Goal: Complete application form: Fill out and submit a form for a specific purpose

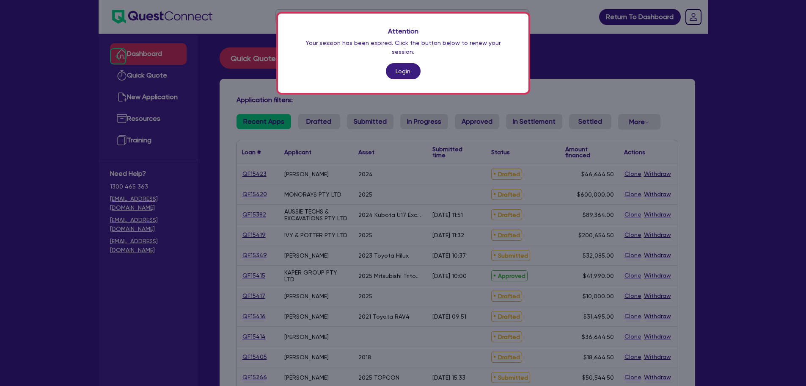
scroll to position [108, 0]
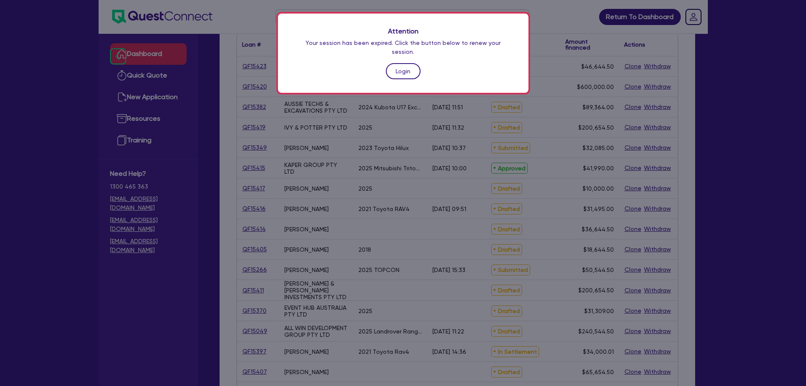
click at [396, 63] on link "Login" at bounding box center [403, 71] width 35 height 16
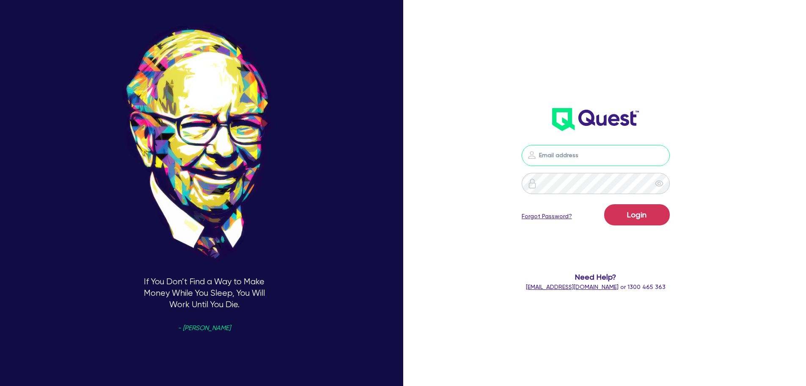
drag, startPoint x: 549, startPoint y: 149, endPoint x: 552, endPoint y: 164, distance: 15.3
click at [552, 164] on input "email" at bounding box center [596, 155] width 148 height 21
type input "[EMAIL_ADDRESS][PERSON_NAME][DOMAIN_NAME]"
click at [660, 215] on button "Login" at bounding box center [638, 214] width 66 height 21
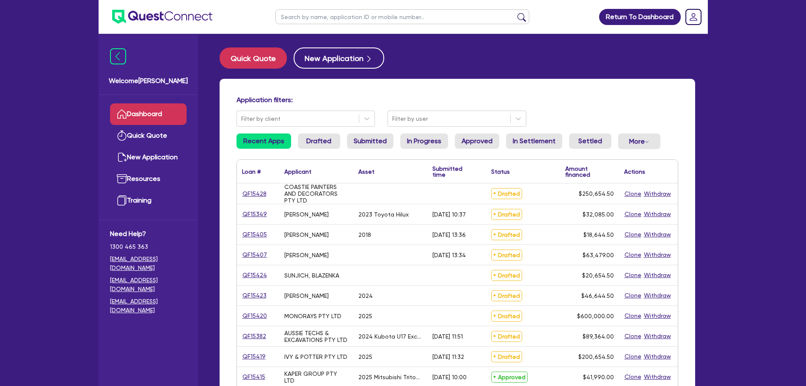
click at [323, 18] on input "text" at bounding box center [403, 16] width 254 height 15
type input "muscle"
click at [515, 13] on button "submit" at bounding box center [522, 19] width 14 height 12
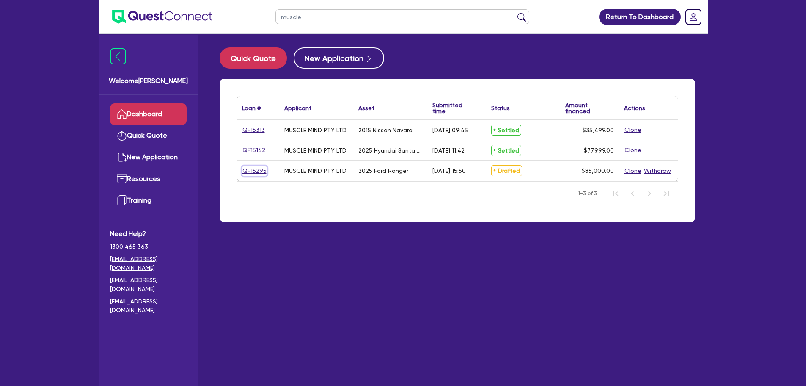
click at [256, 166] on link "QF15295" at bounding box center [254, 171] width 25 height 10
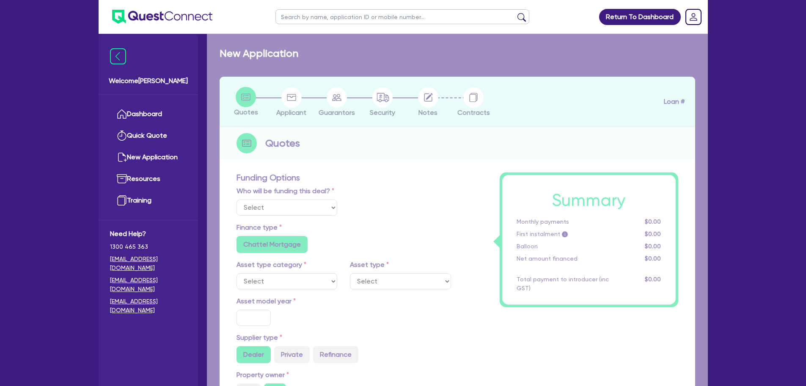
select select "Other"
select select "CARS_AND_LIGHT_TRUCKS"
type input "2025"
radio input "true"
type input "85,000"
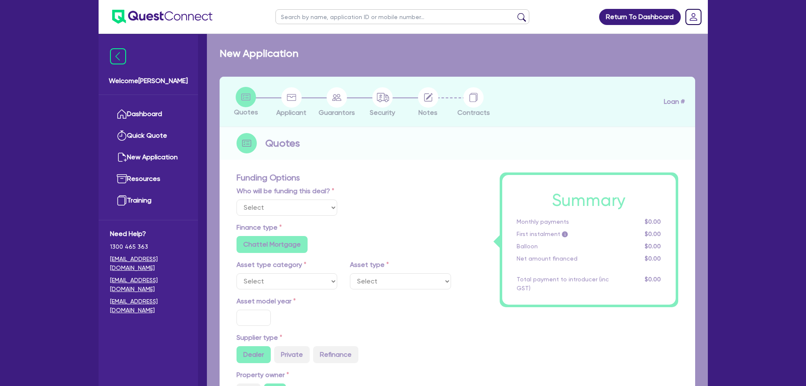
type input "5"
type input "4,250"
type input "9.5"
radio input "false"
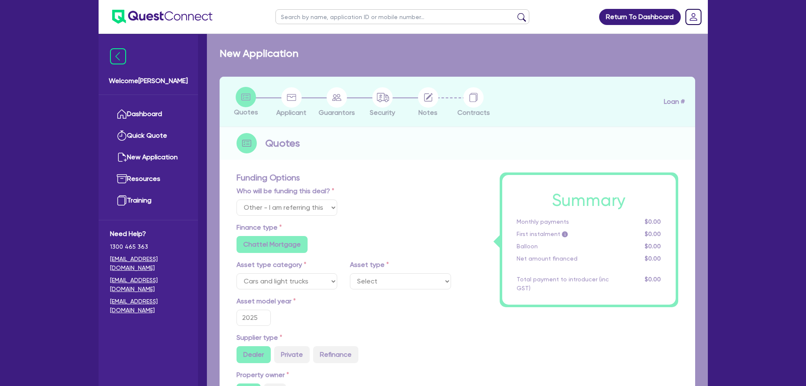
select select "VANS_AND_UTES"
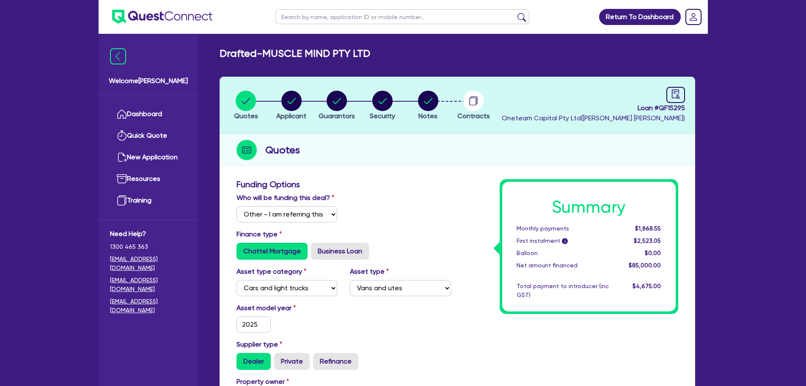
drag, startPoint x: 332, startPoint y: 17, endPoint x: 328, endPoint y: 10, distance: 8.1
click at [332, 17] on input "text" at bounding box center [403, 16] width 254 height 15
type input "muscle"
click button "submit" at bounding box center [522, 19] width 14 height 12
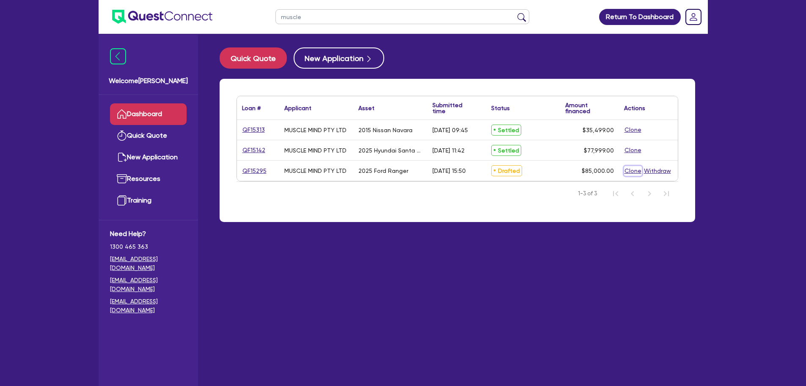
click at [627, 172] on button "Clone" at bounding box center [633, 171] width 18 height 10
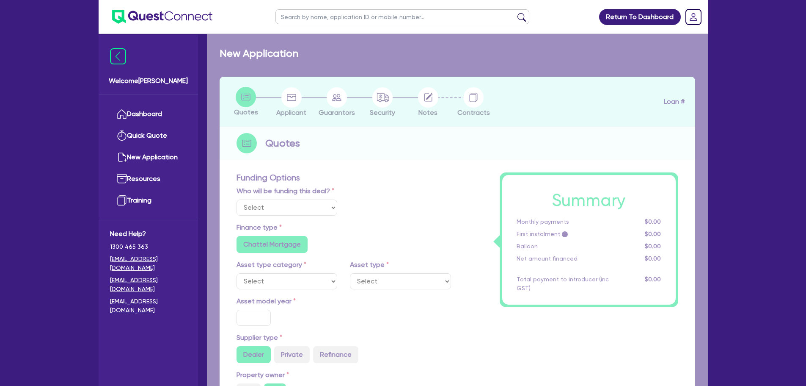
select select "Other"
radio input "true"
radio input "false"
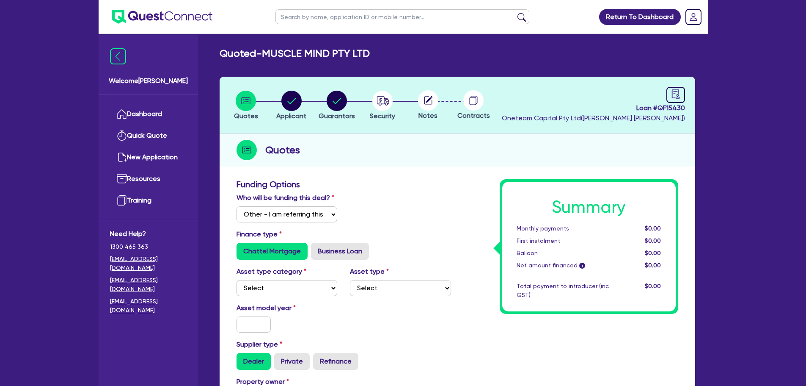
scroll to position [127, 0]
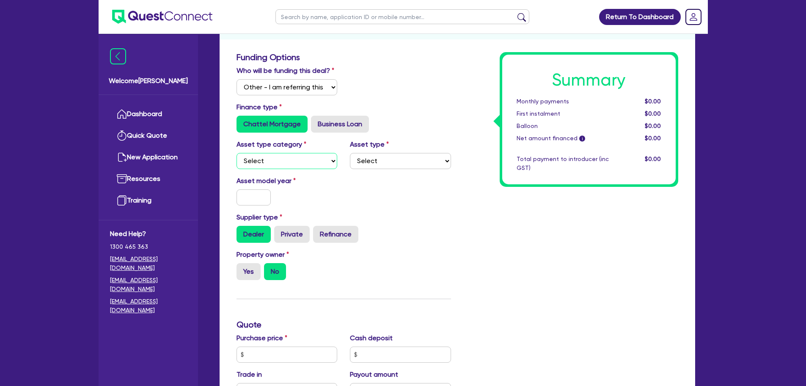
drag, startPoint x: 299, startPoint y: 158, endPoint x: 296, endPoint y: 187, distance: 28.9
click at [300, 158] on select "Select Cars and light trucks Primary assets Secondary assets Tertiary assets" at bounding box center [287, 161] width 101 height 16
click at [304, 160] on select "Select Cars and light trucks Primary assets Secondary assets Tertiary assets" at bounding box center [287, 161] width 101 height 16
select select "CARS_AND_LIGHT_TRUCKS"
click at [237, 153] on select "Select Cars and light trucks Primary assets Secondary assets Tertiary assets" at bounding box center [287, 161] width 101 height 16
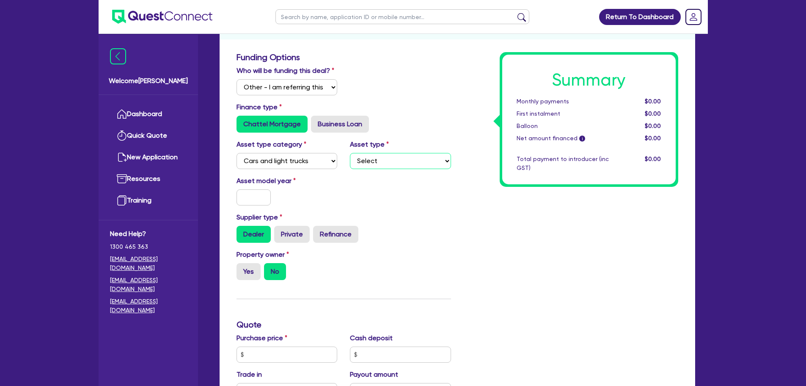
click at [371, 166] on select "Select Passenger vehicles Vans and utes Light trucks up to 4.5 tonne" at bounding box center [400, 161] width 101 height 16
click at [350, 153] on select "Select Passenger vehicles Vans and utes Light trucks up to 4.5 tonne" at bounding box center [400, 161] width 101 height 16
click at [376, 158] on select "Select Passenger vehicles Vans and utes Light trucks up to 4.5 tonne" at bounding box center [400, 161] width 101 height 16
click at [350, 153] on select "Select Passenger vehicles Vans and utes Light trucks up to 4.5 tonne" at bounding box center [400, 161] width 101 height 16
drag, startPoint x: 260, startPoint y: 193, endPoint x: 263, endPoint y: 202, distance: 9.8
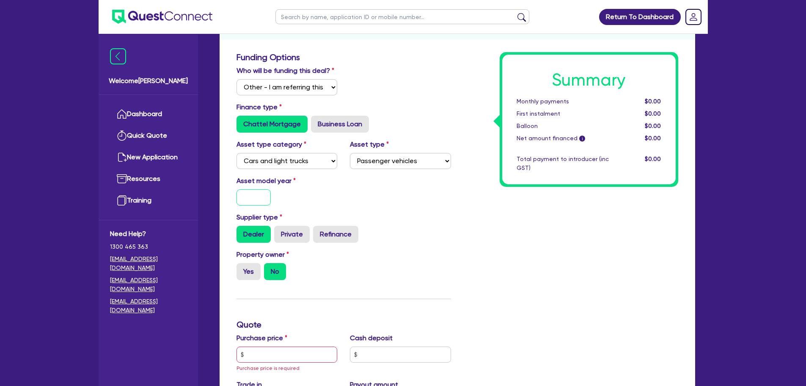
click at [260, 193] on input "text" at bounding box center [254, 197] width 35 height 16
click at [385, 158] on select "Select Passenger vehicles Vans and utes Light trucks up to 4.5 tonne" at bounding box center [400, 161] width 101 height 16
select select "VANS_AND_UTES"
click at [350, 153] on select "Select Passenger vehicles Vans and utes Light trucks up to 4.5 tonne" at bounding box center [400, 161] width 101 height 16
click at [252, 200] on input "text" at bounding box center [254, 197] width 35 height 16
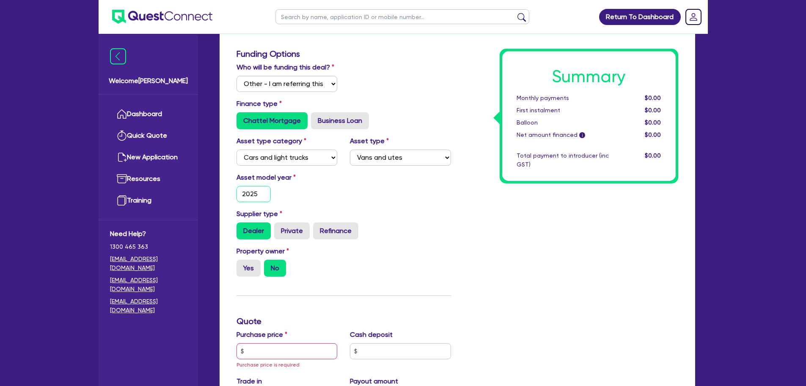
scroll to position [381, 0]
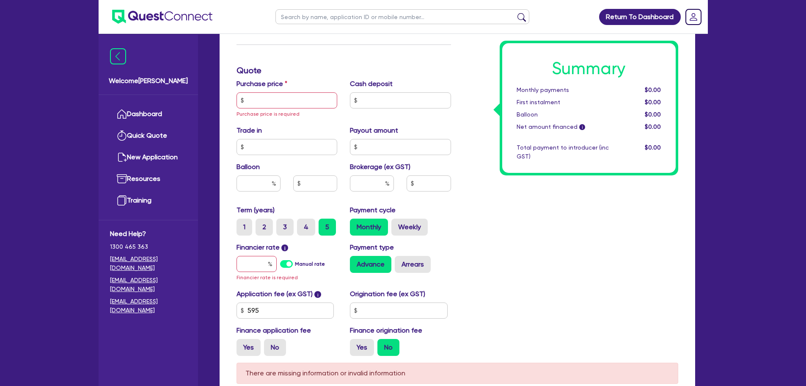
type input "2025"
click at [277, 108] on div "Purchase price Purchase price is required" at bounding box center [287, 99] width 114 height 40
click at [278, 103] on input "text" at bounding box center [287, 100] width 101 height 16
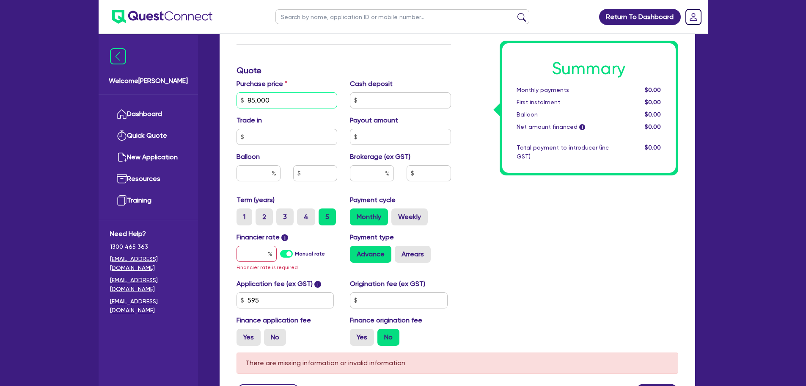
type input "85,000"
click at [254, 251] on input "text" at bounding box center [257, 254] width 40 height 16
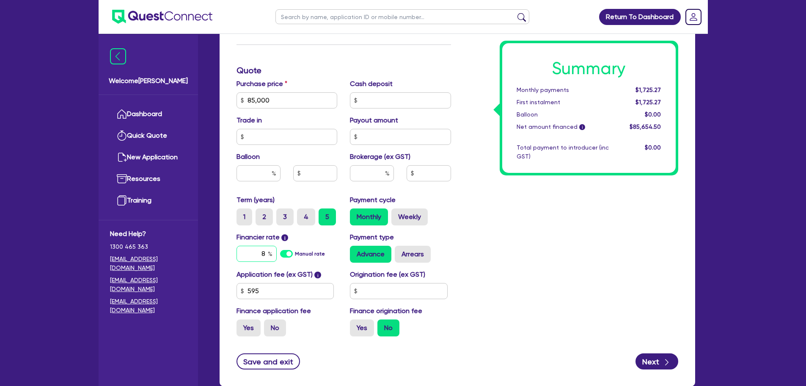
type input "8"
click at [370, 165] on input "text" at bounding box center [372, 173] width 44 height 16
type input "6"
type input "5,139.27"
type input "6"
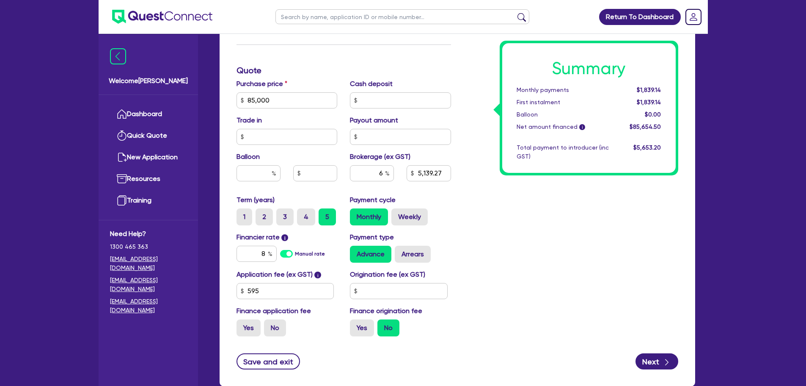
click at [486, 224] on div "Summary Monthly payments $1,839.14 First instalment $1,839.14 Balloon $0.00 Net…" at bounding box center [571, 70] width 227 height 545
click at [661, 358] on button "Next" at bounding box center [657, 361] width 43 height 16
type input "5,139.27"
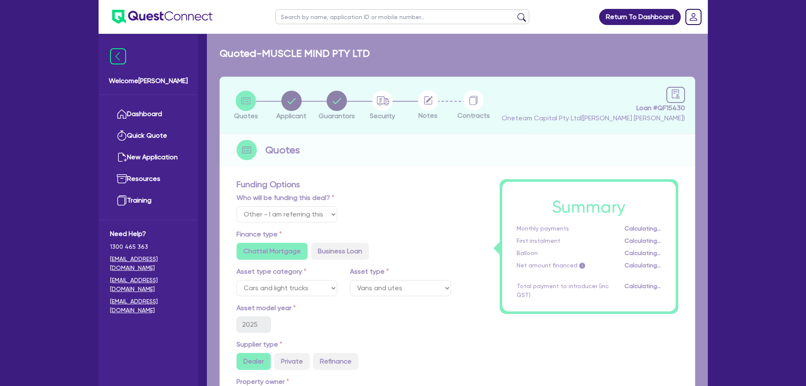
select select "COMPANY"
select select "PROFESSIONAL"
select select "MANAGEMENT"
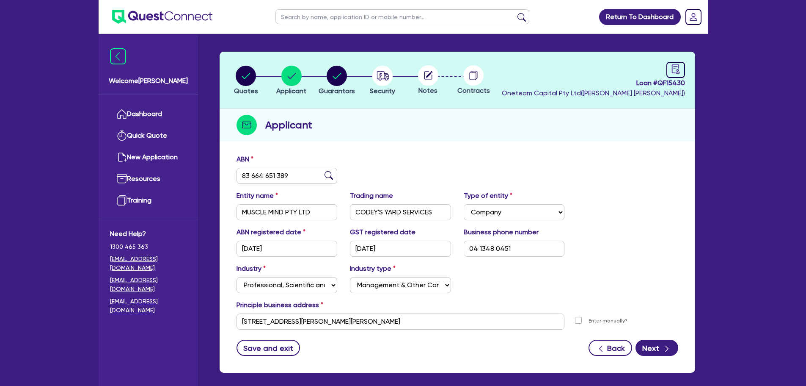
scroll to position [64, 0]
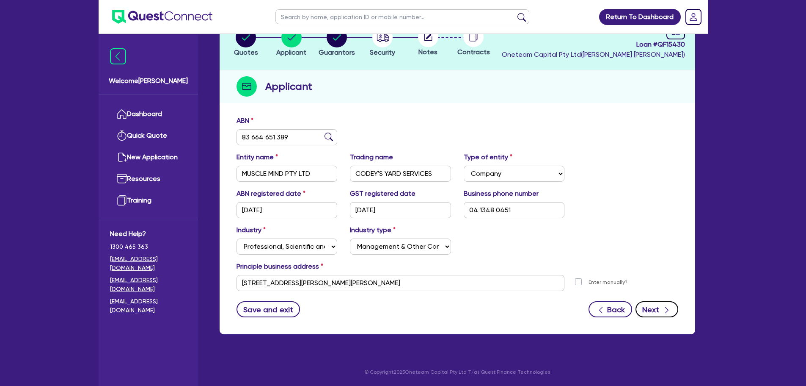
click at [652, 308] on button "Next" at bounding box center [657, 309] width 43 height 16
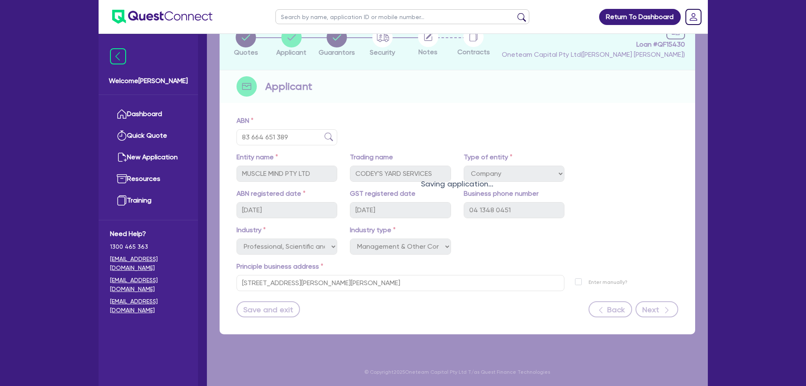
select select "MR"
select select "QLD"
select select "MARRIED"
select select "PROPERTY"
select select "HOUSEHOLD_PERSONAL"
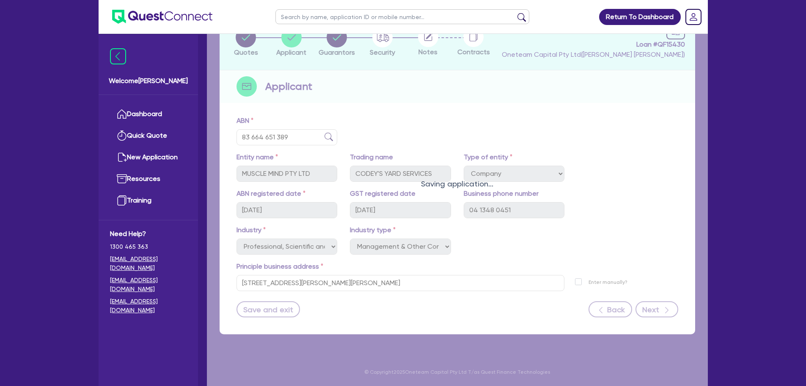
select select "CASH"
select select "VEHICLE"
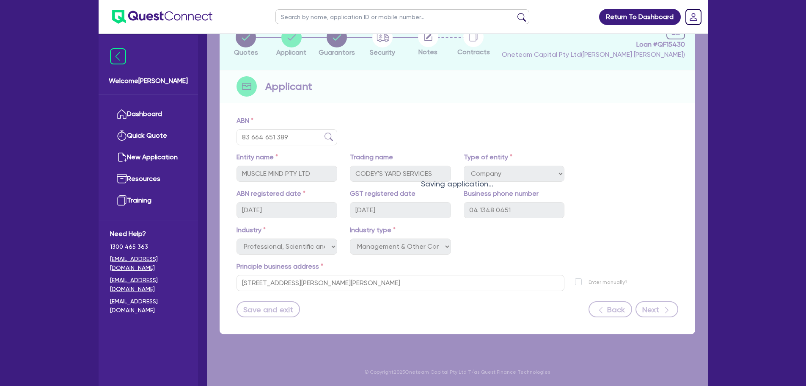
select select "VEHICLE_LOAN"
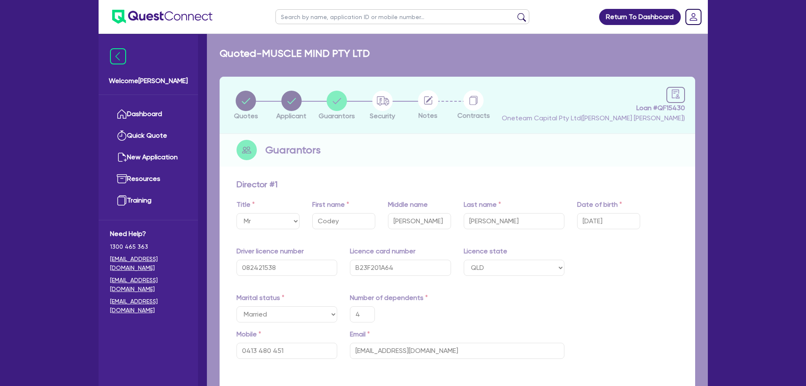
type input "4"
type input "0413 480 451"
type input "750,000"
type input "20,000"
type input "30,000"
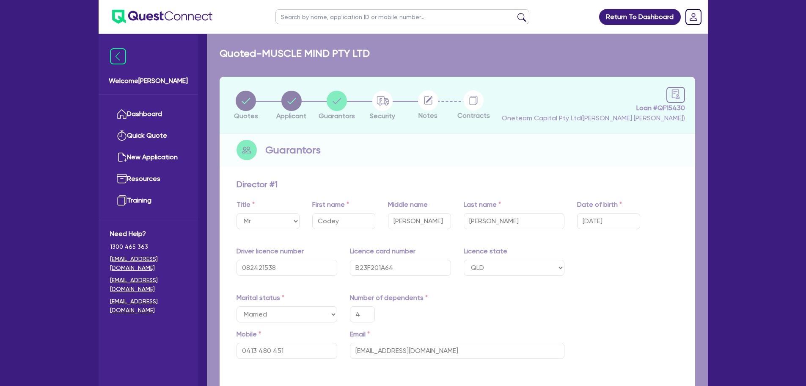
type input "50,000"
type input "35,000"
type input "80,000"
type input "90,000"
type input "40,000"
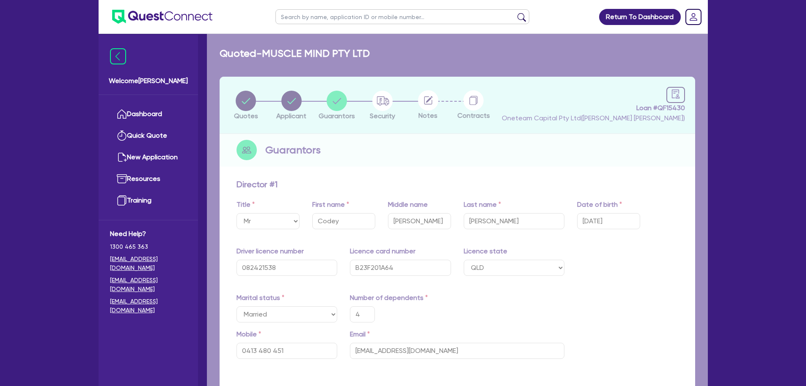
type input "35,000"
type input "50,000"
type input "45,000"
type input "80,000"
type input "1,500"
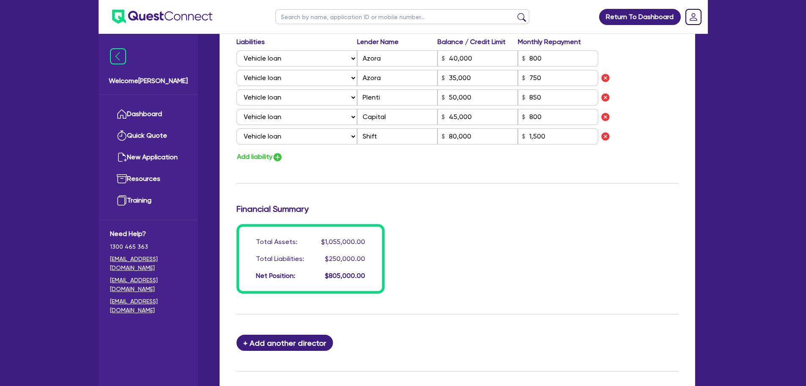
scroll to position [797, 0]
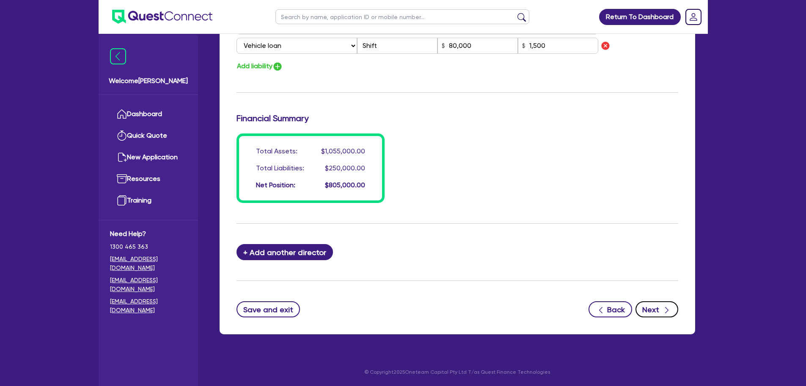
click at [661, 308] on button "Next" at bounding box center [657, 309] width 43 height 16
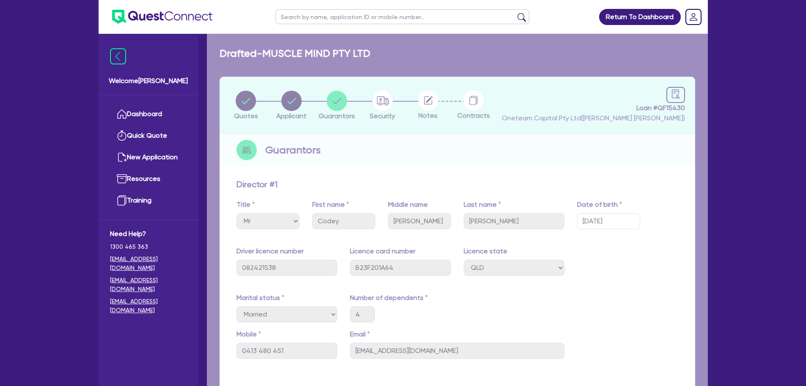
select select "CARS_AND_LIGHT_TRUCKS"
select select "VANS_AND_UTES"
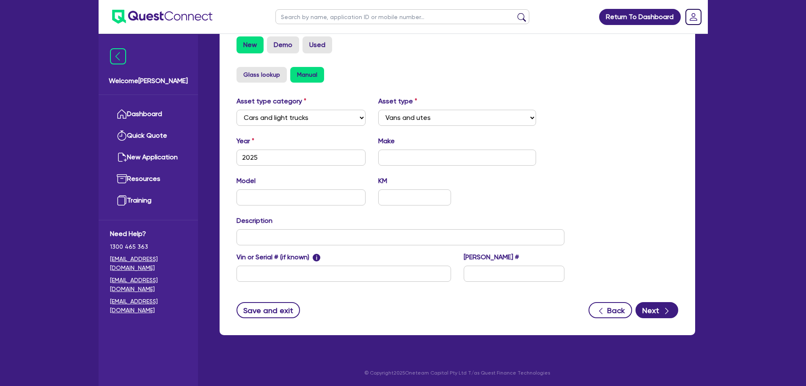
scroll to position [266, 0]
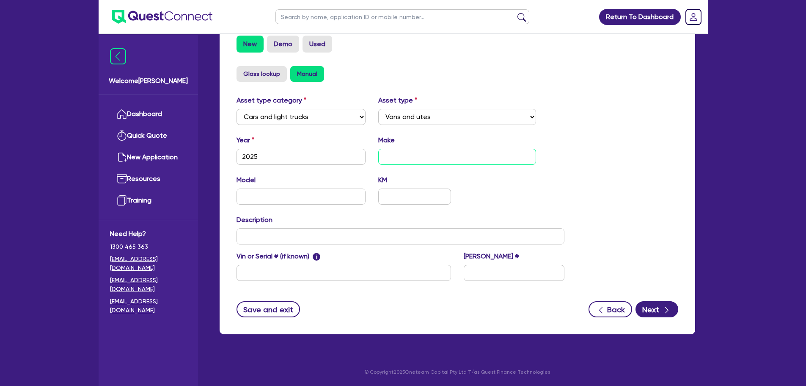
click at [438, 155] on input "text" at bounding box center [457, 157] width 158 height 16
type input "Ford"
type input "Ranger"
click at [666, 303] on button "Next" at bounding box center [657, 309] width 43 height 16
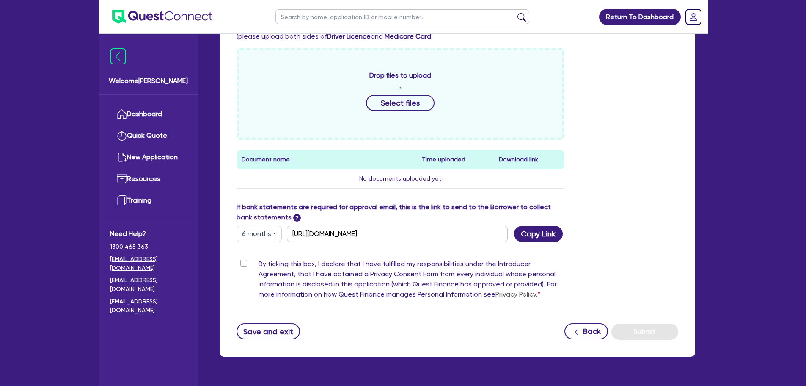
scroll to position [296, 0]
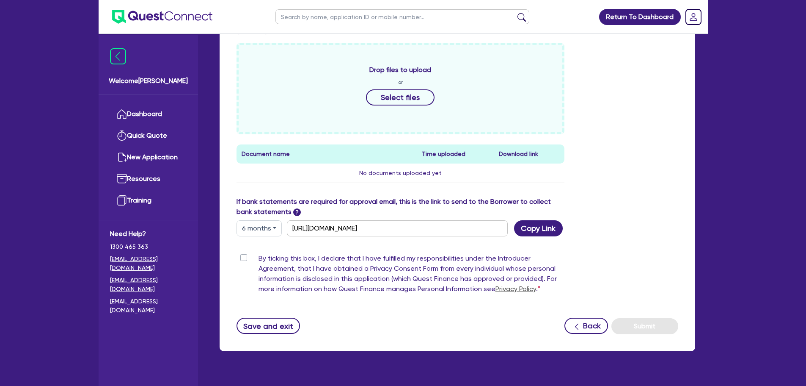
click at [259, 257] on label "By ticking this box, I declare that I have fulfilled my responsibilities under …" at bounding box center [412, 275] width 306 height 44
click at [243, 257] on input "By ticking this box, I declare that I have fulfilled my responsibilities under …" at bounding box center [240, 257] width 7 height 8
checkbox input "true"
click at [642, 322] on button "Submit" at bounding box center [645, 326] width 67 height 16
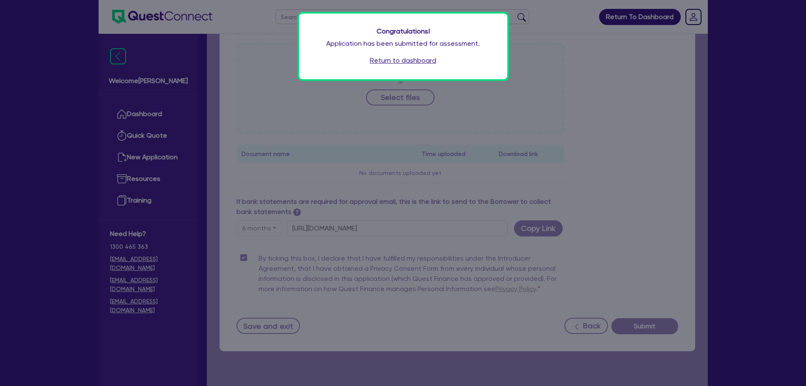
click at [424, 62] on link "Return to dashboard" at bounding box center [403, 60] width 66 height 10
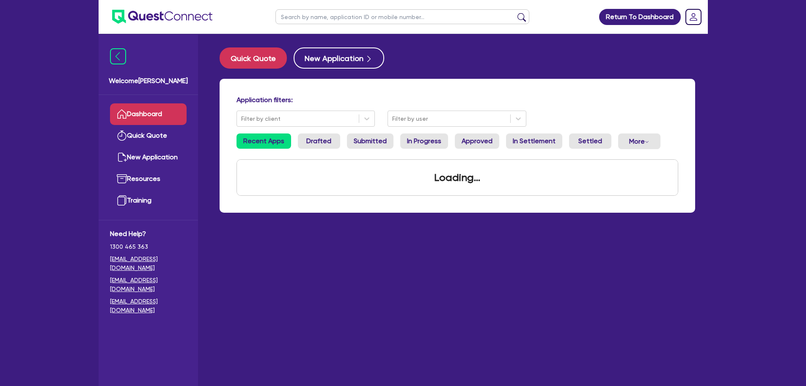
click at [314, 17] on input "text" at bounding box center [403, 16] width 254 height 15
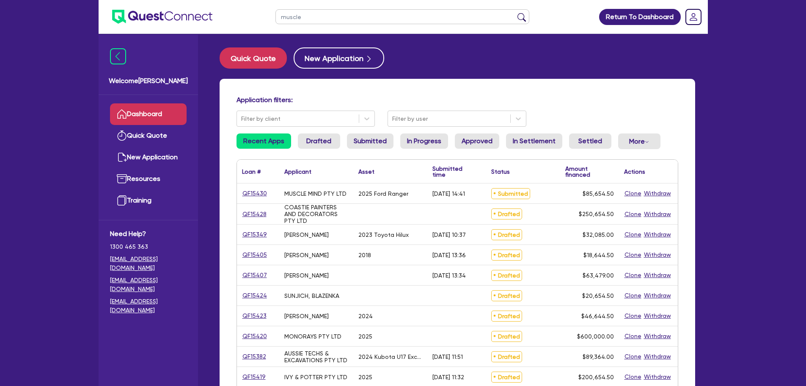
type input "muscle"
click at [515, 13] on button "submit" at bounding box center [522, 19] width 14 height 12
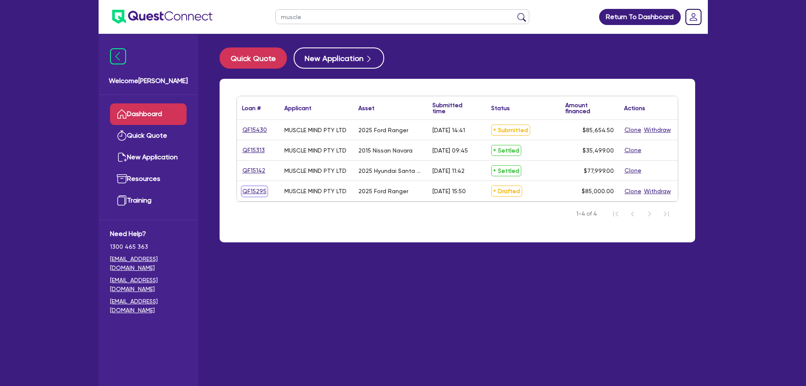
click at [254, 188] on link "QF15295" at bounding box center [254, 191] width 25 height 10
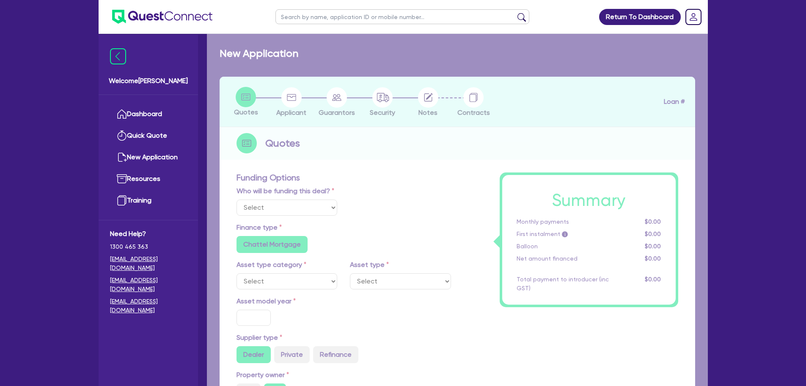
select select "Other"
select select "CARS_AND_LIGHT_TRUCKS"
type input "2025"
radio input "true"
type input "85,000"
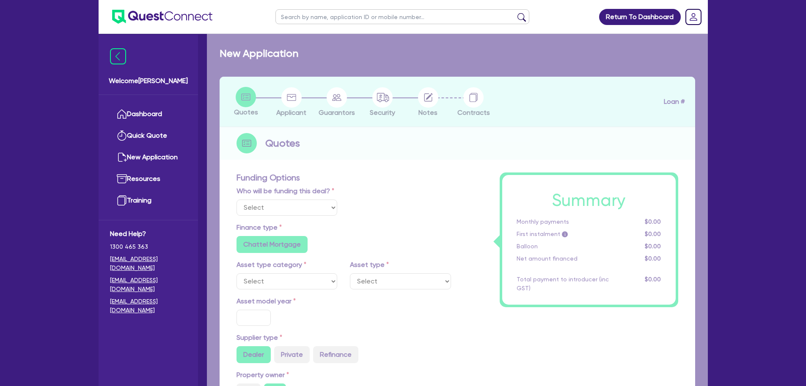
type input "5"
type input "4,250"
type input "9.5"
radio input "false"
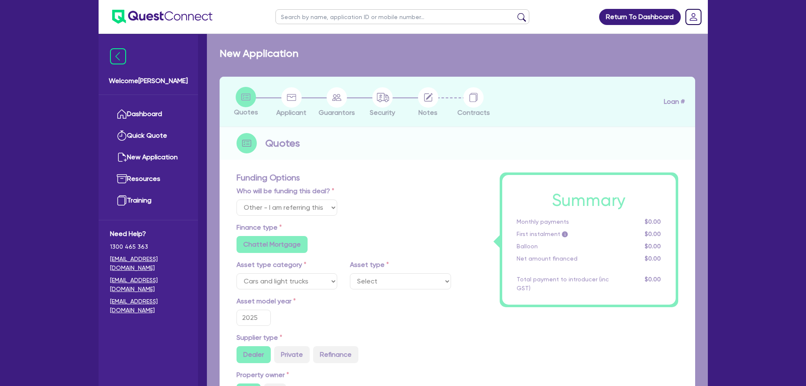
select select "VANS_AND_UTES"
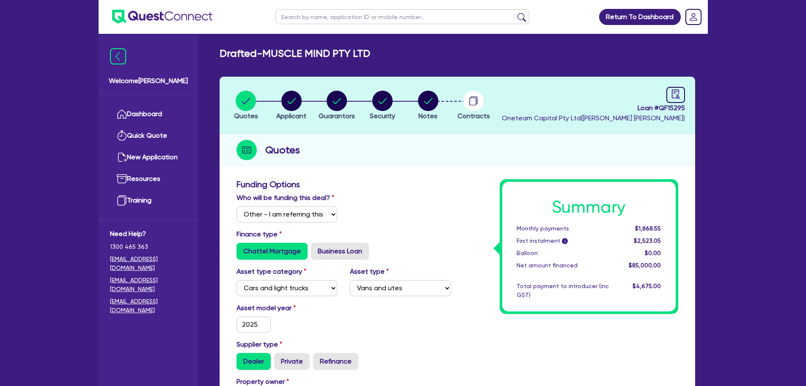
click at [336, 19] on input "text" at bounding box center [403, 16] width 254 height 15
type input "muscle"
click button "submit" at bounding box center [522, 19] width 14 height 12
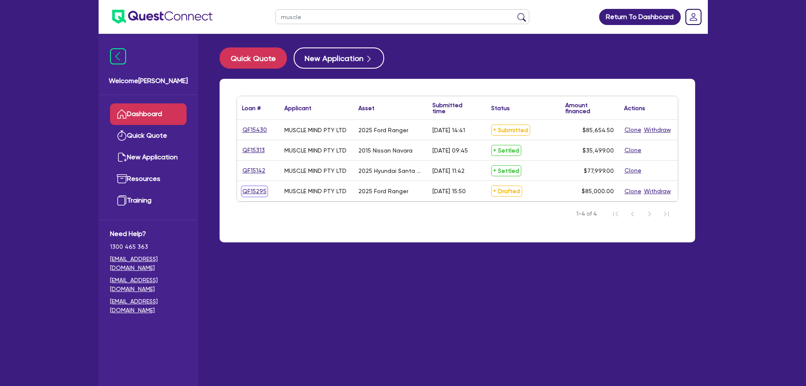
click at [260, 188] on link "QF15295" at bounding box center [254, 191] width 25 height 10
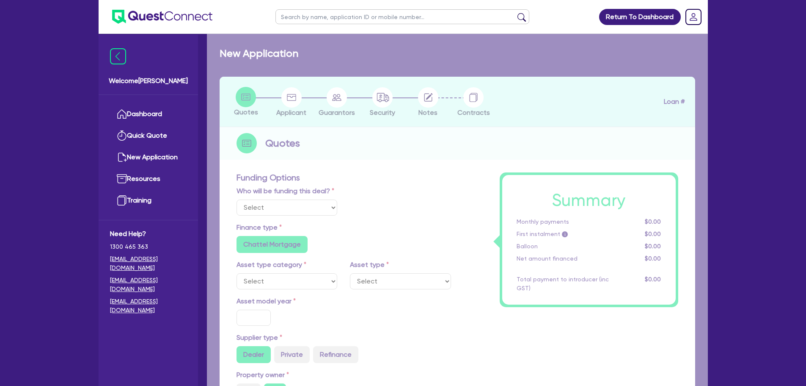
select select "Other"
select select "CARS_AND_LIGHT_TRUCKS"
type input "2025"
radio input "true"
type input "85,000"
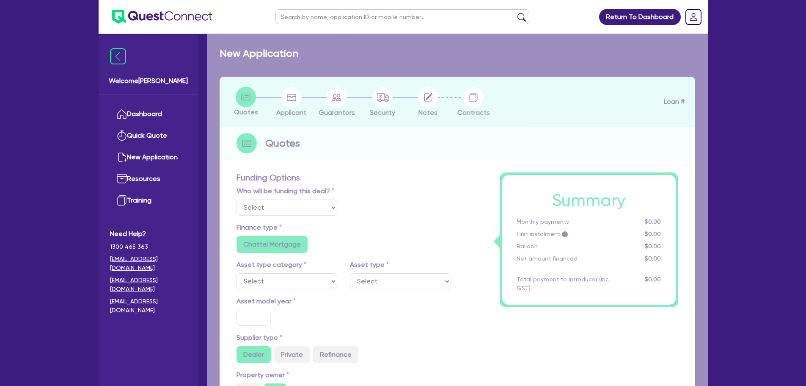
type input "5"
type input "4,250"
type input "9.5"
radio input "false"
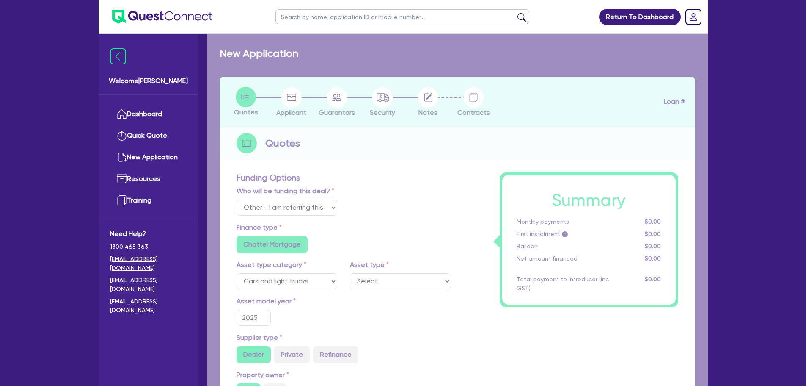
select select "VANS_AND_UTES"
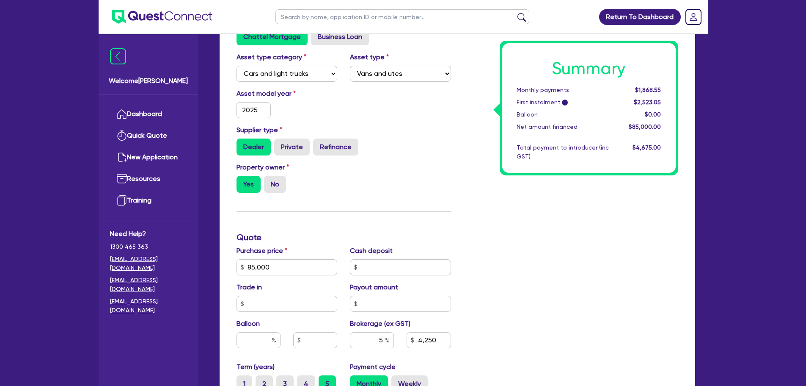
scroll to position [254, 0]
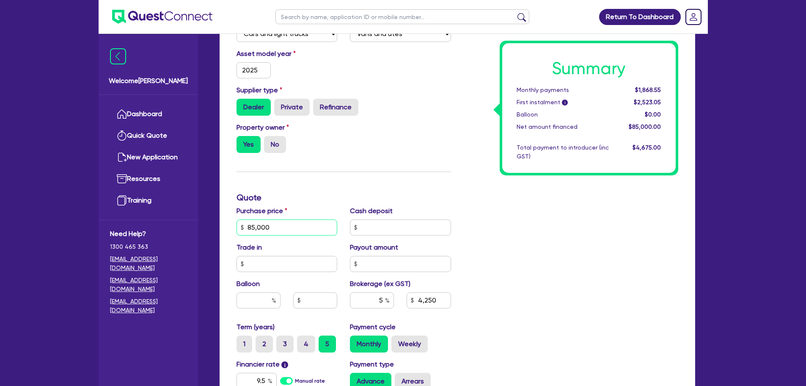
drag, startPoint x: 271, startPoint y: 227, endPoint x: 236, endPoint y: 226, distance: 34.7
click at [236, 226] on div "Purchase price 85,000" at bounding box center [287, 221] width 114 height 30
type input "3"
type input "4,250"
type input "39"
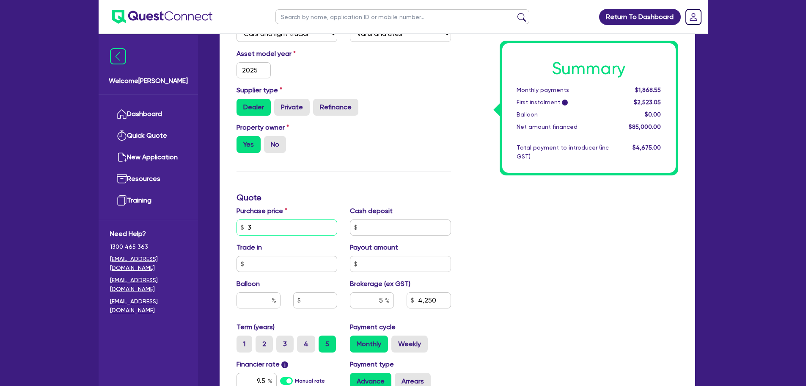
type input "4,250"
type input "390"
type input "4,250"
type input "3,900"
type input "4,250"
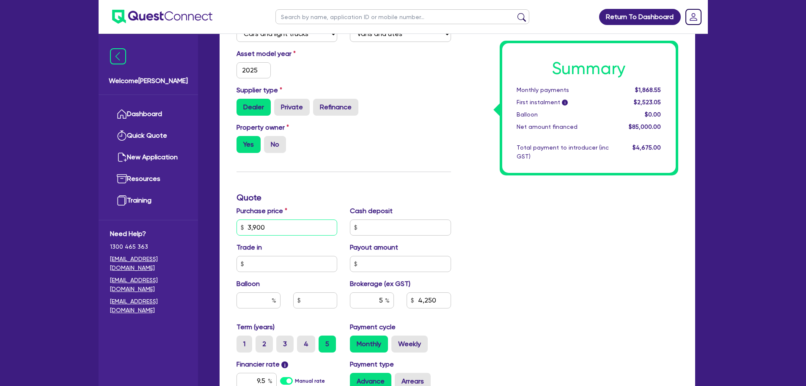
type input "39,000"
type input "4,250"
type input "39,000"
drag, startPoint x: 382, startPoint y: 300, endPoint x: 373, endPoint y: 300, distance: 8.5
click at [377, 300] on input "5" at bounding box center [372, 300] width 44 height 16
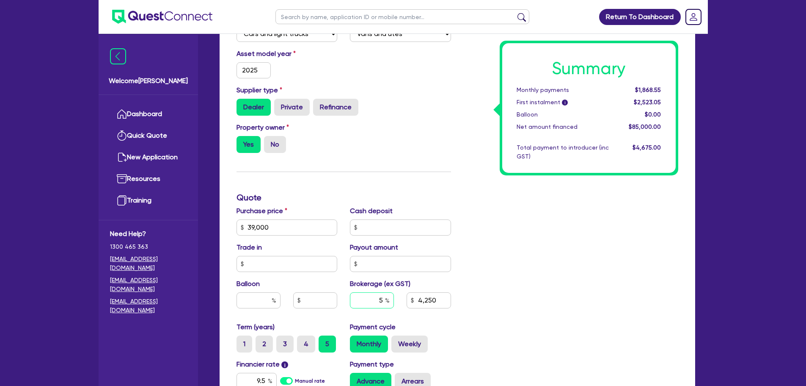
type input "1,950"
type input "6"
type input "1,950"
type input "6"
click at [534, 234] on div "Summary Monthly payments $857.34 First instalment i $1,511.84 Balloon $0.00 Net…" at bounding box center [571, 197] width 227 height 545
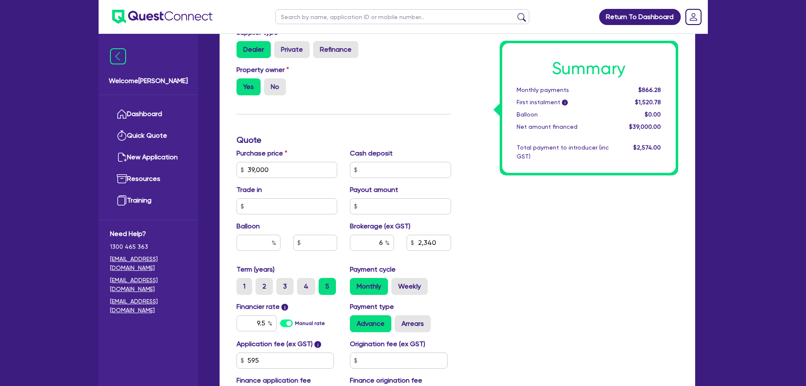
scroll to position [381, 0]
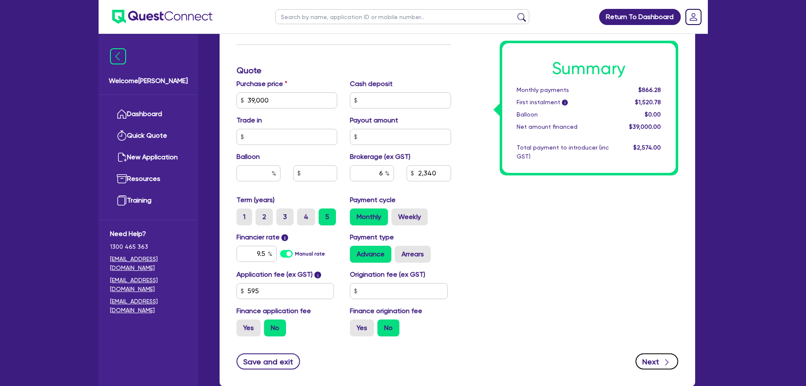
click at [654, 363] on button "Next" at bounding box center [657, 361] width 43 height 16
type input "2,340"
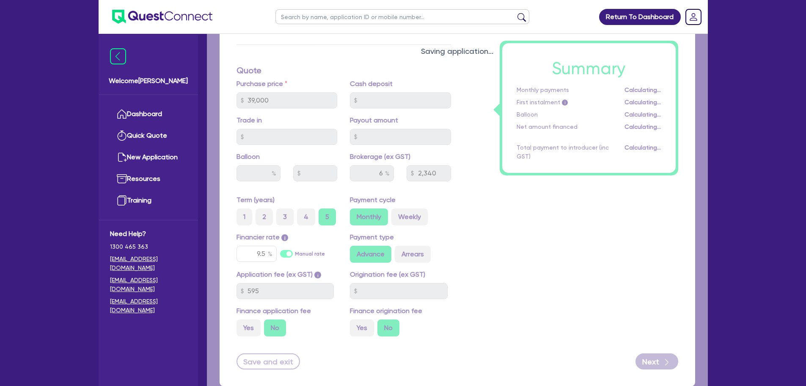
select select "COMPANY"
select select "PROFESSIONAL"
select select "MANAGEMENT"
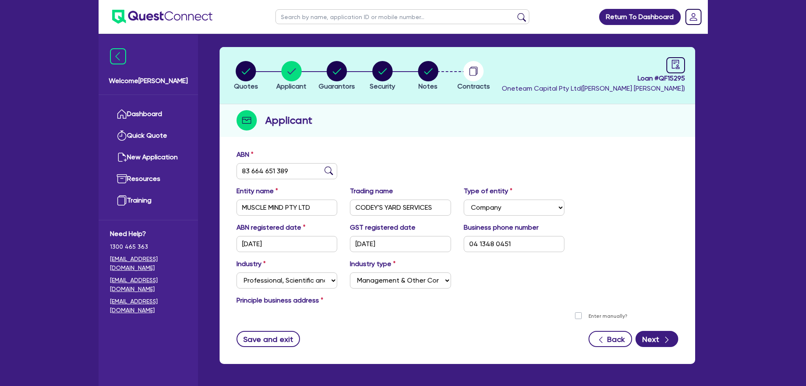
scroll to position [59, 0]
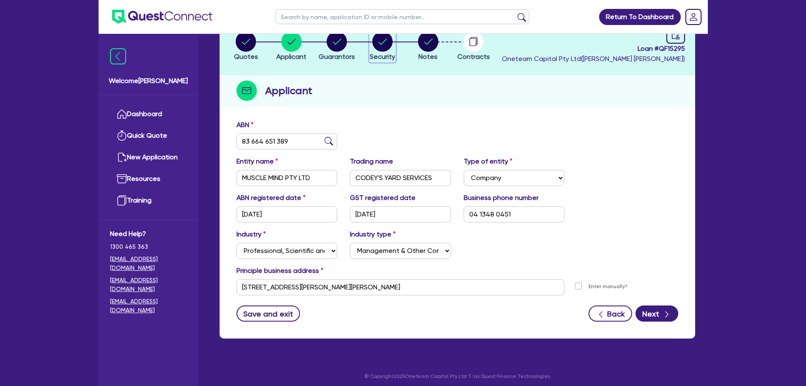
click at [390, 41] on circle "button" at bounding box center [383, 41] width 20 height 20
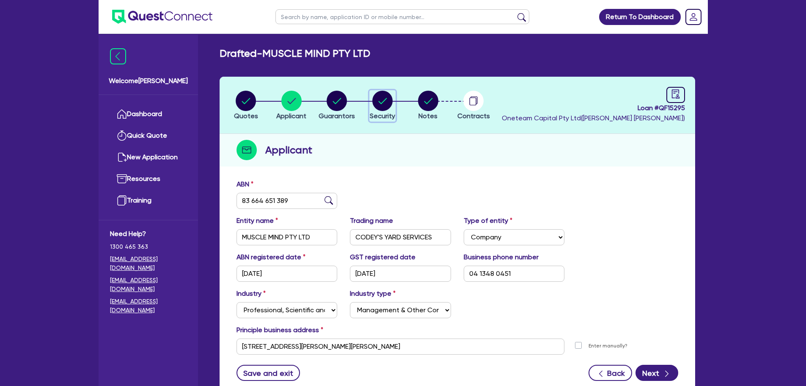
select select "CARS_AND_LIGHT_TRUCKS"
select select "VANS_AND_UTES"
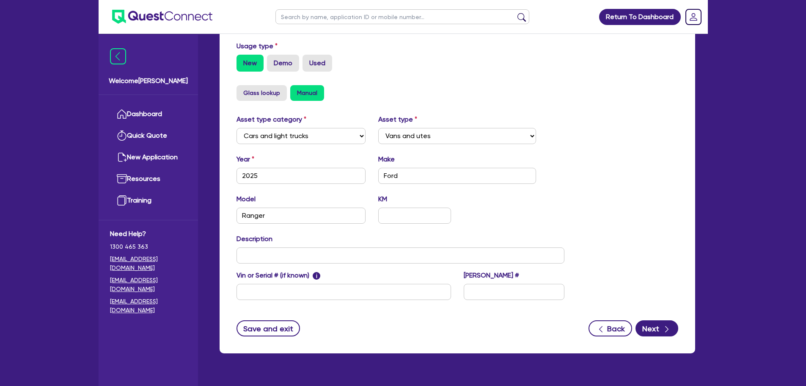
scroll to position [254, 0]
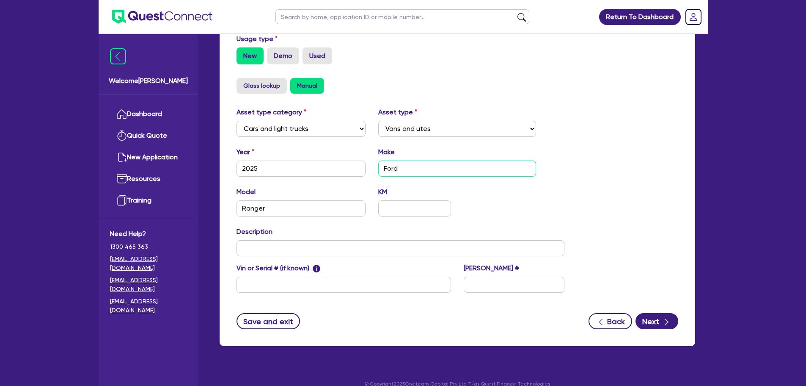
drag, startPoint x: 421, startPoint y: 169, endPoint x: 325, endPoint y: 165, distance: 96.6
click at [339, 167] on div "Year 2025 Make Ford" at bounding box center [400, 165] width 341 height 36
type input "Toyota"
type input "Corolla"
click at [657, 320] on button "Next" at bounding box center [657, 321] width 43 height 16
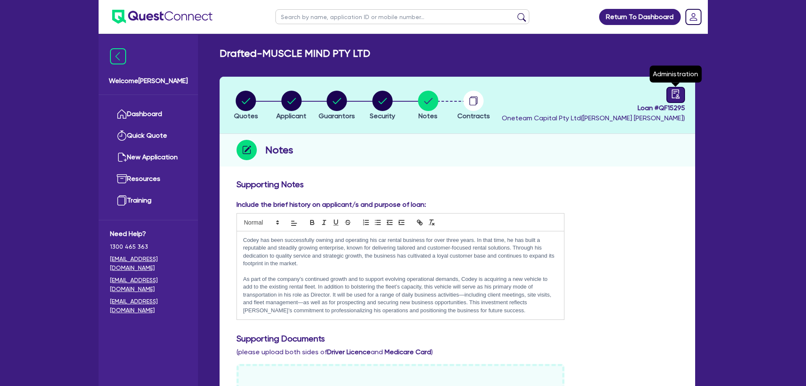
click at [671, 92] on div at bounding box center [676, 95] width 19 height 16
select select "DRAFTED_AMENDED"
select select "Other"
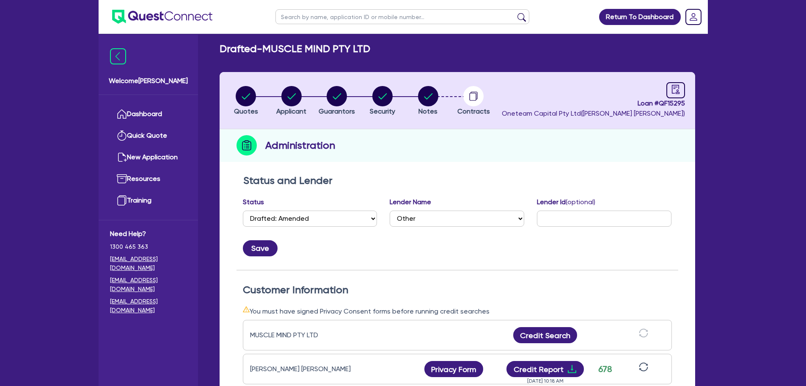
scroll to position [169, 0]
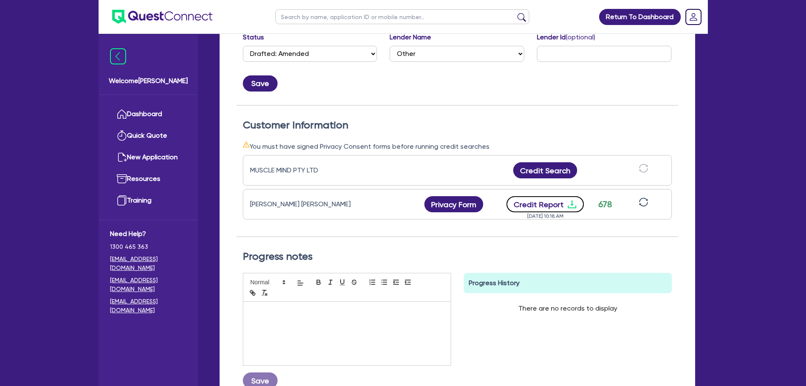
click at [543, 203] on button "Credit Report" at bounding box center [545, 204] width 77 height 16
drag, startPoint x: 330, startPoint y: 172, endPoint x: 244, endPoint y: 171, distance: 85.5
click at [244, 171] on div "MUSCLE MIND PTY LTD Credit Search" at bounding box center [457, 170] width 429 height 30
click at [376, 158] on div "MUSCLE MIND PTY LTD Credit Search" at bounding box center [457, 170] width 429 height 30
click at [552, 203] on button "Credit Report" at bounding box center [545, 204] width 77 height 16
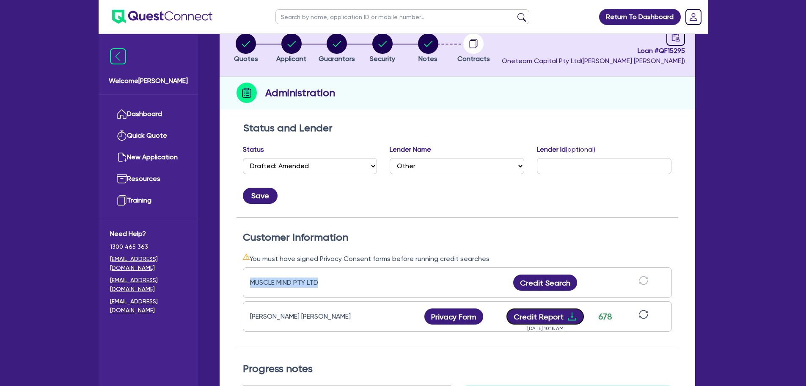
scroll to position [0, 0]
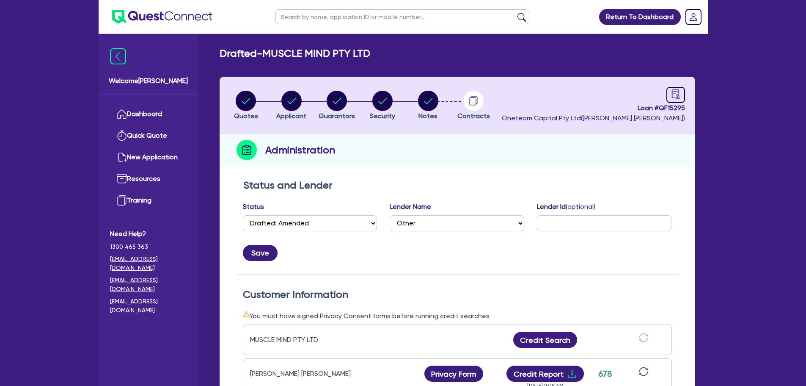
click at [315, 22] on input "text" at bounding box center [403, 16] width 254 height 15
type input "muscle"
click button "submit" at bounding box center [522, 19] width 14 height 12
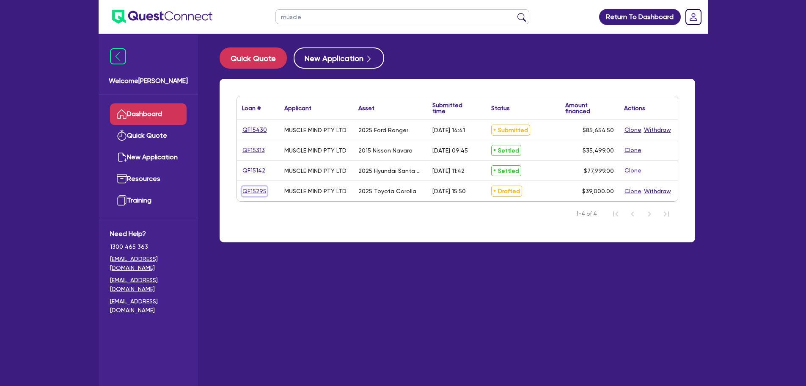
click at [257, 188] on link "QF15295" at bounding box center [254, 191] width 25 height 10
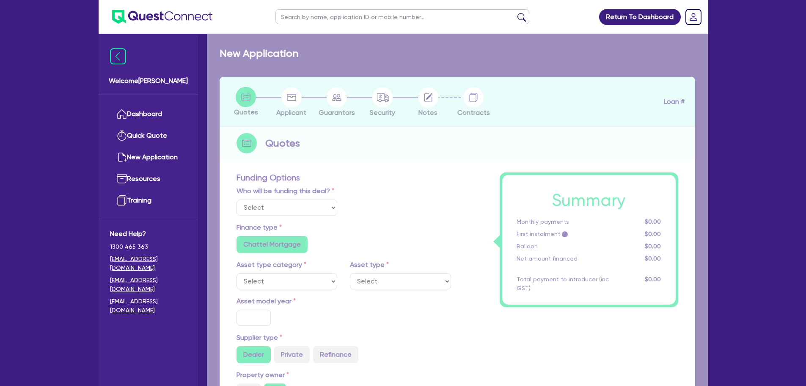
select select "Other"
select select "CARS_AND_LIGHT_TRUCKS"
type input "2025"
radio input "true"
type input "39,000"
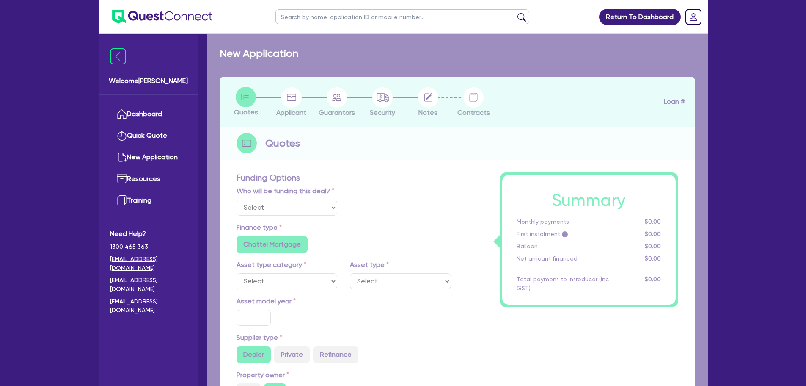
type input "6"
type input "2,340"
type input "9.5"
radio input "false"
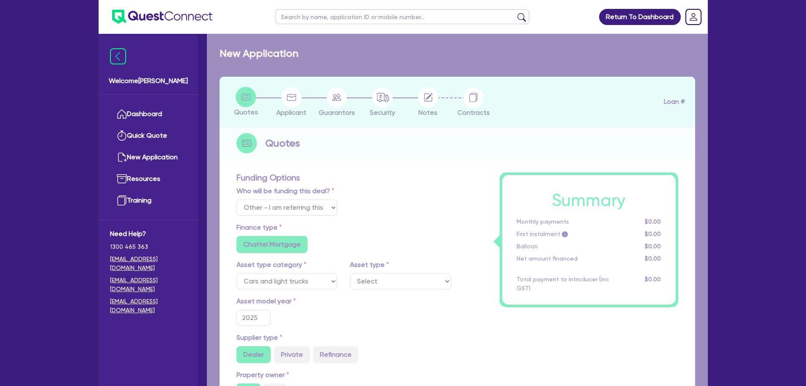
select select "VANS_AND_UTES"
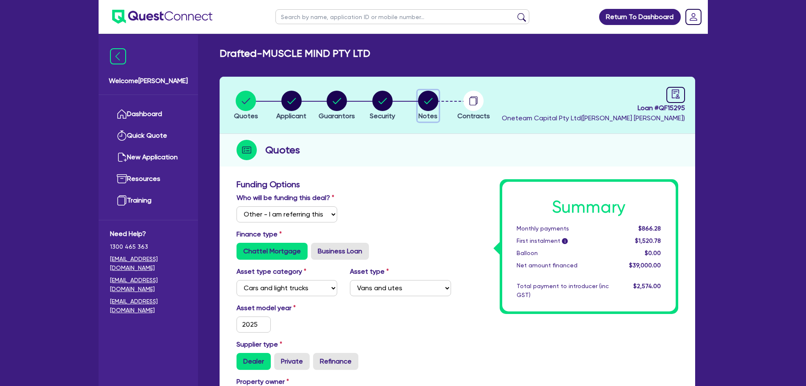
click at [431, 98] on circle "button" at bounding box center [428, 101] width 20 height 20
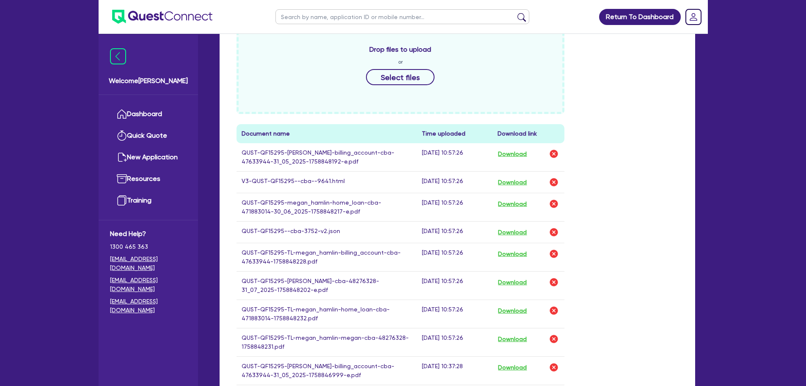
scroll to position [423, 0]
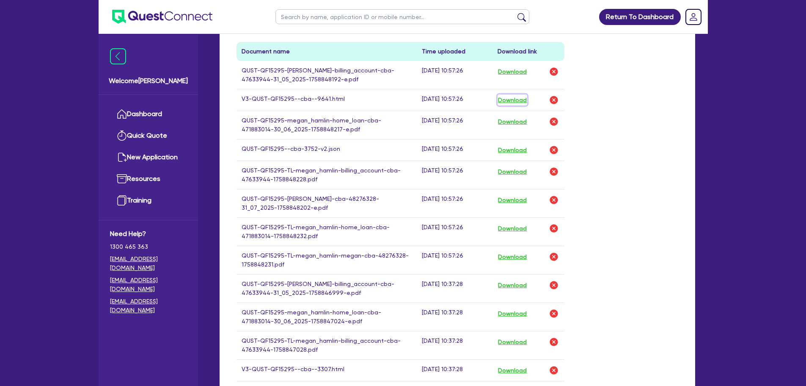
click at [508, 102] on button "Download" at bounding box center [513, 99] width 30 height 11
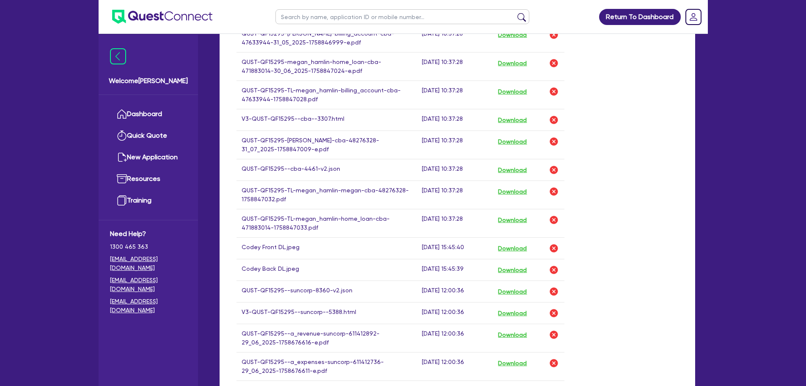
scroll to position [677, 0]
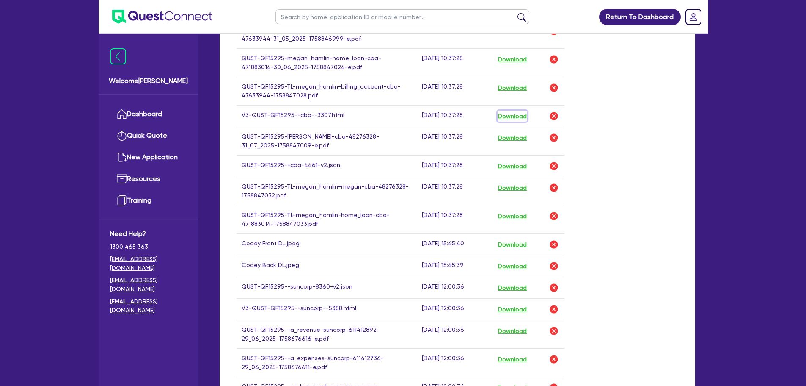
click at [511, 116] on button "Download" at bounding box center [513, 115] width 30 height 11
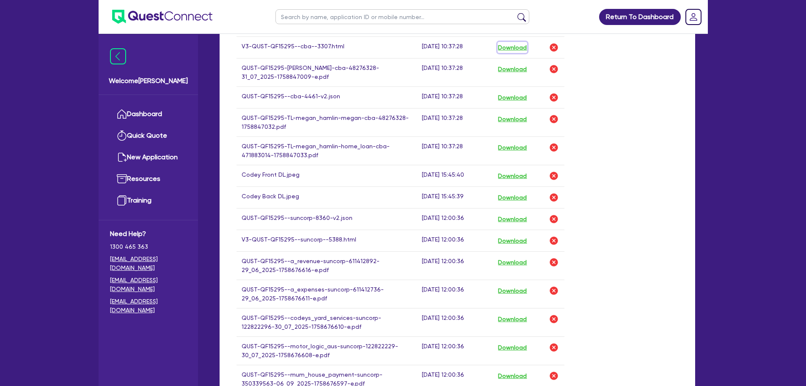
scroll to position [762, 0]
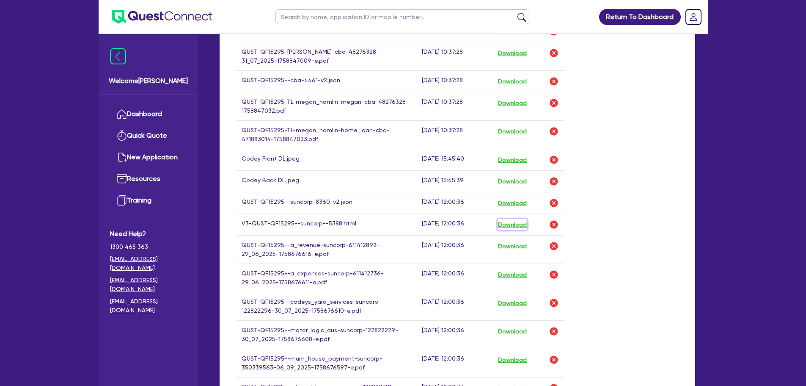
click at [511, 223] on button "Download" at bounding box center [513, 224] width 30 height 11
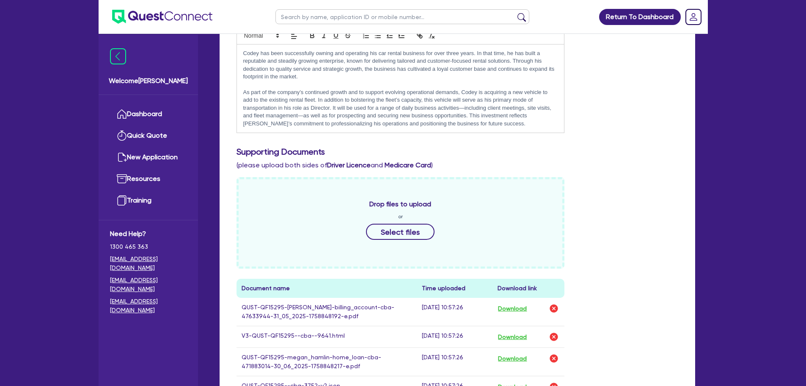
scroll to position [0, 0]
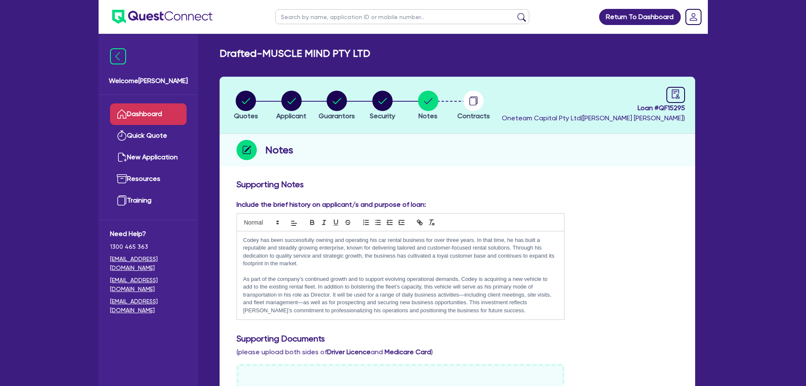
click at [153, 112] on link "Dashboard" at bounding box center [148, 114] width 77 height 22
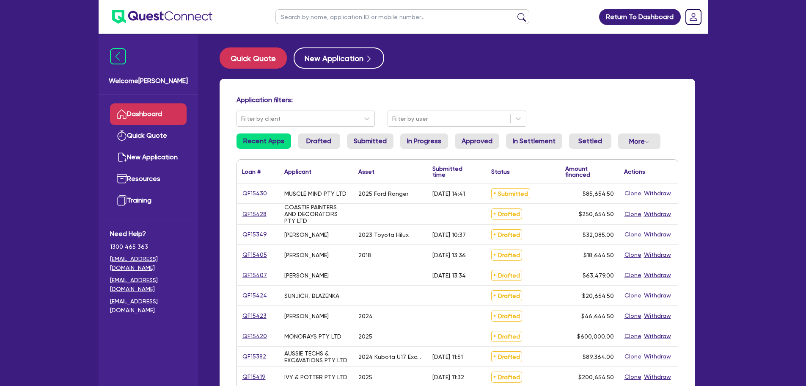
drag, startPoint x: 320, startPoint y: 242, endPoint x: 279, endPoint y: 197, distance: 60.8
click at [279, 197] on div "QF15430 MUSCLE MIND PTY LTD 2025 Ford Ranger 29/09/2025 - 14:41 Submitted $85,6…" at bounding box center [457, 386] width 441 height 407
click at [376, 228] on div "2023 Toyota Hilux" at bounding box center [390, 234] width 74 height 20
drag, startPoint x: 296, startPoint y: 237, endPoint x: 282, endPoint y: 234, distance: 14.5
click at [282, 234] on div "[PERSON_NAME]" at bounding box center [316, 234] width 74 height 20
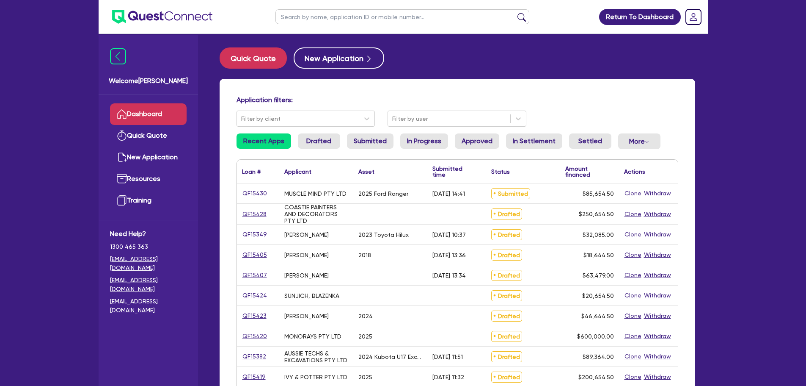
click at [329, 235] on div "[PERSON_NAME]" at bounding box center [306, 234] width 44 height 7
click at [260, 195] on link "QF15430" at bounding box center [254, 193] width 25 height 10
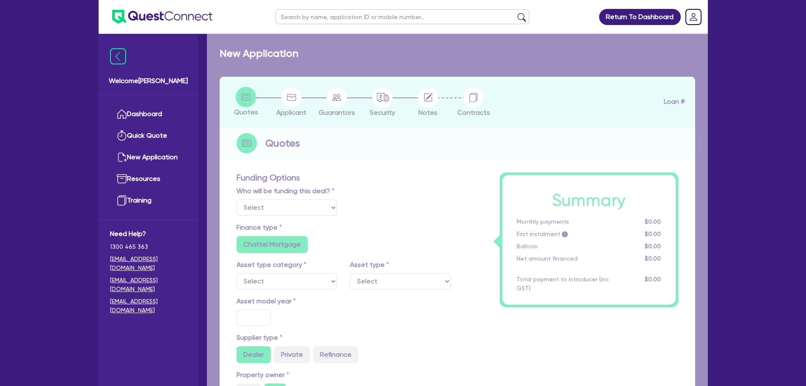
select select "Other"
select select "CARS_AND_LIGHT_TRUCKS"
type input "2025"
type input "85,000"
type input "6"
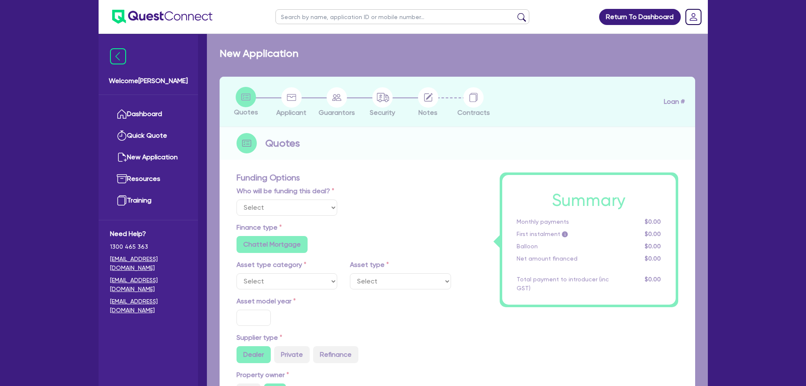
type input "5,139.27"
type input "8"
radio input "true"
radio input "false"
select select "VANS_AND_UTES"
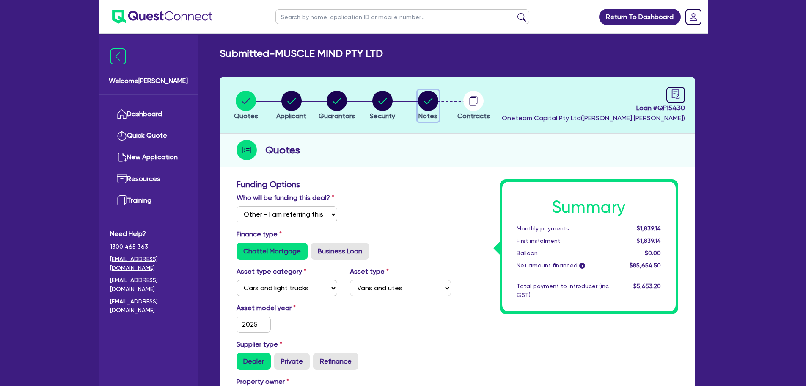
click at [423, 90] on button "Notes" at bounding box center [428, 105] width 21 height 31
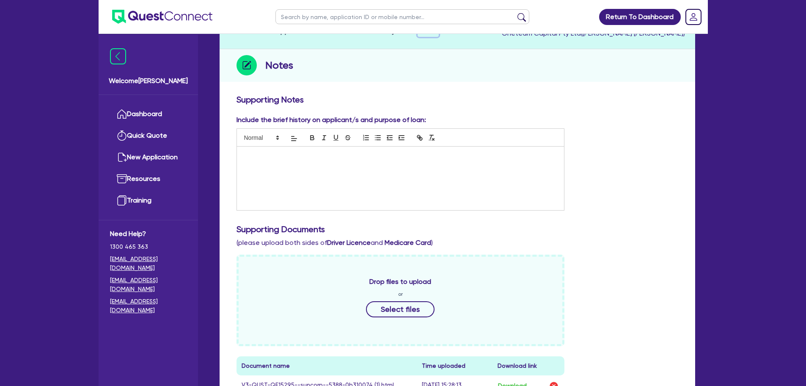
scroll to position [254, 0]
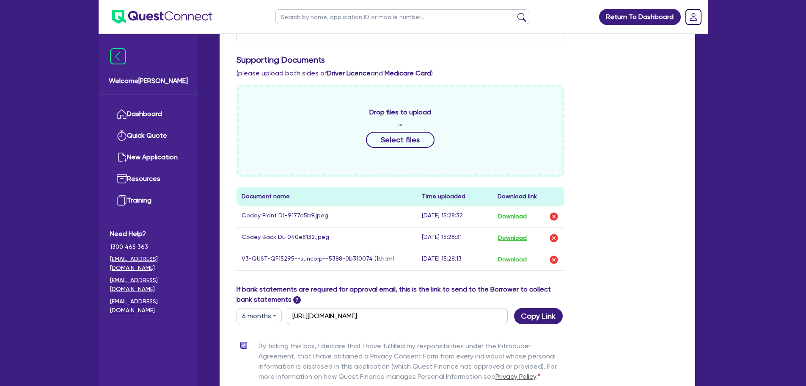
click at [354, 13] on input "text" at bounding box center [403, 16] width 254 height 15
type input "actus"
click button "submit" at bounding box center [522, 19] width 14 height 12
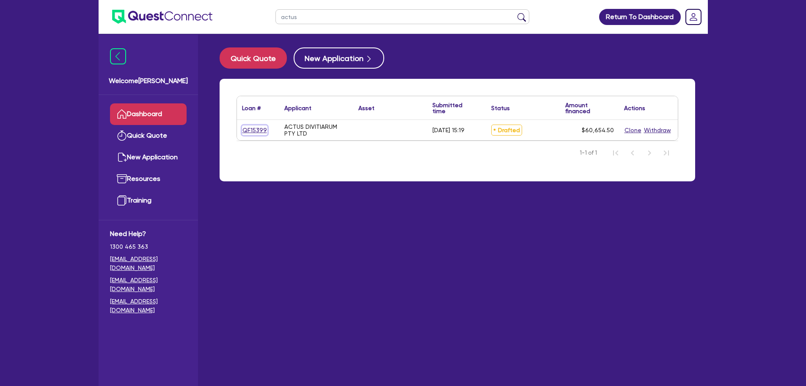
click at [252, 125] on link "QF15399" at bounding box center [254, 130] width 25 height 10
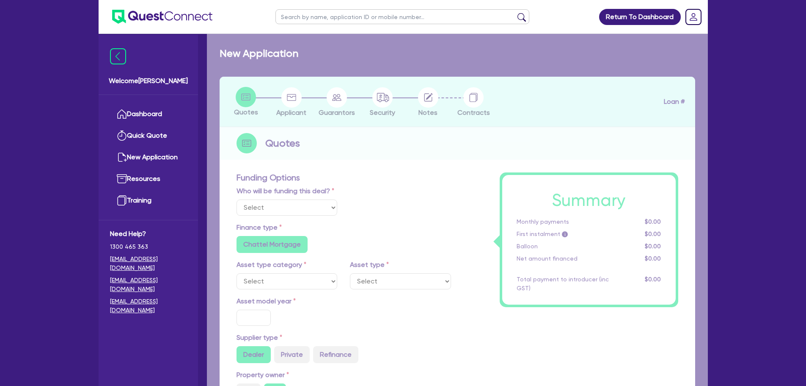
select select "Other"
radio input "false"
radio input "true"
type input "60,000"
type input "4"
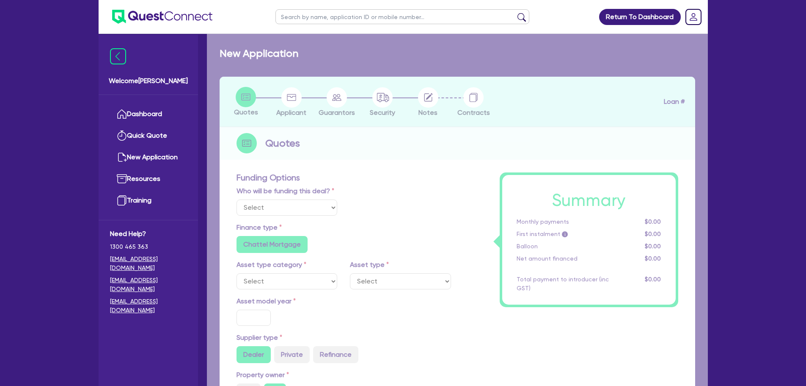
type input "2,426.18"
type input "20"
radio input "true"
radio input "false"
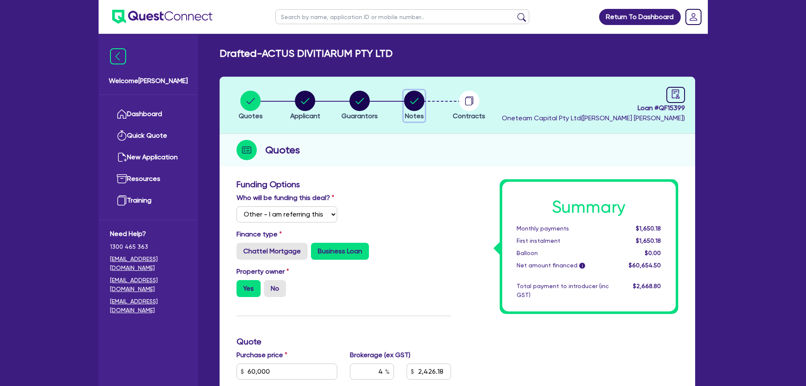
click at [416, 105] on circle "button" at bounding box center [414, 101] width 20 height 20
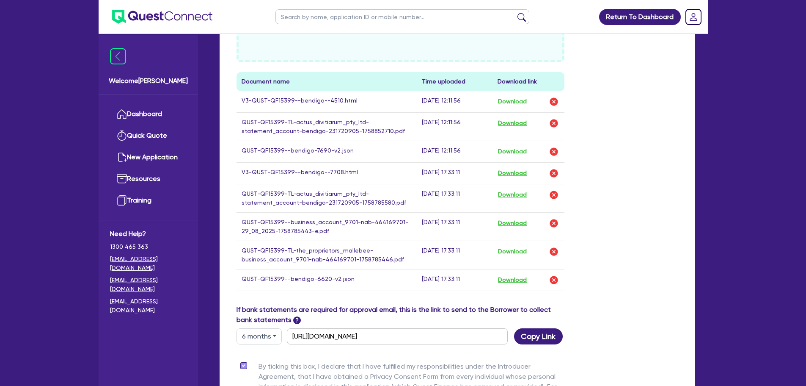
scroll to position [367, 0]
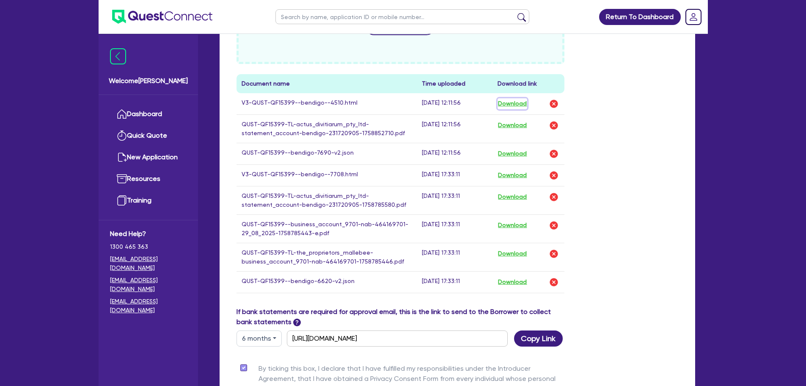
click at [517, 100] on button "Download" at bounding box center [513, 103] width 30 height 11
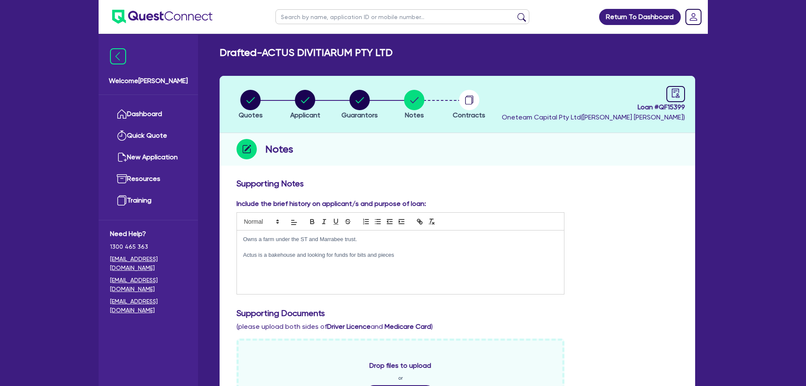
scroll to position [0, 0]
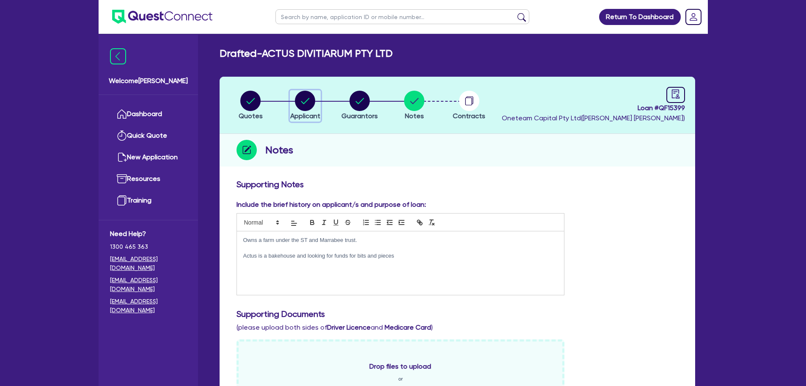
click at [301, 107] on circle "button" at bounding box center [305, 101] width 20 height 20
select select "COMPANY"
select select "ACCOMODATION_FOOD"
select select "RESTAURANTS"
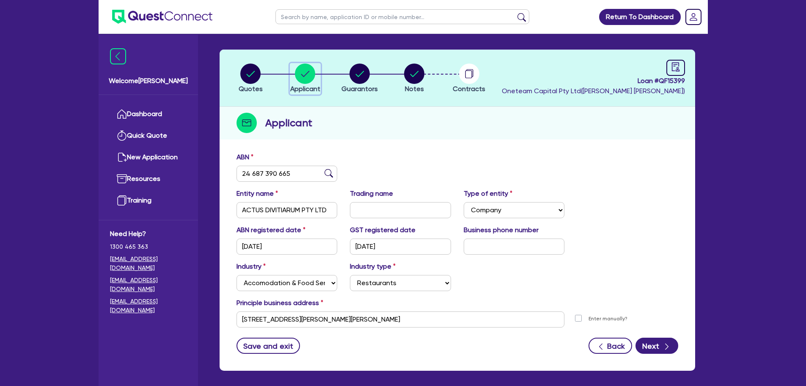
scroll to position [64, 0]
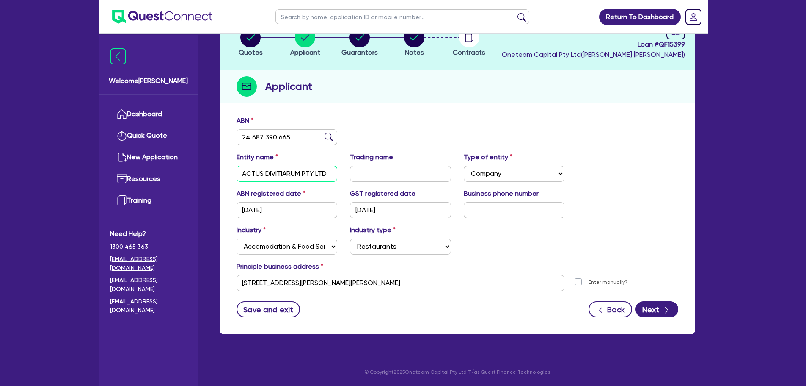
drag, startPoint x: 334, startPoint y: 173, endPoint x: 237, endPoint y: 171, distance: 97.0
click at [237, 171] on input "ACTUS DIVITIARUM PTY LTD" at bounding box center [287, 174] width 101 height 16
click at [422, 48] on span "Notes" at bounding box center [414, 52] width 19 height 8
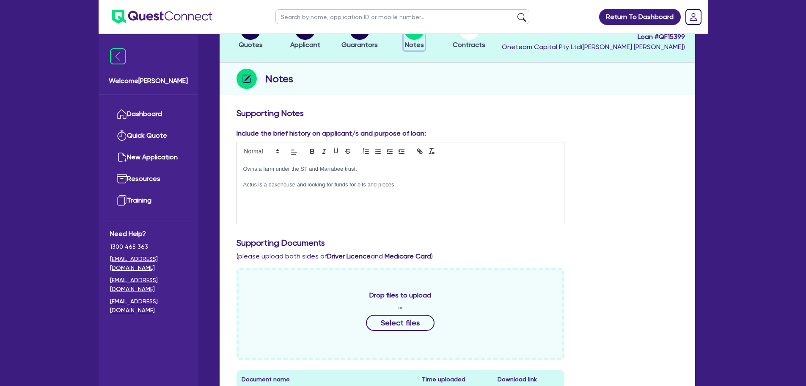
scroll to position [42, 0]
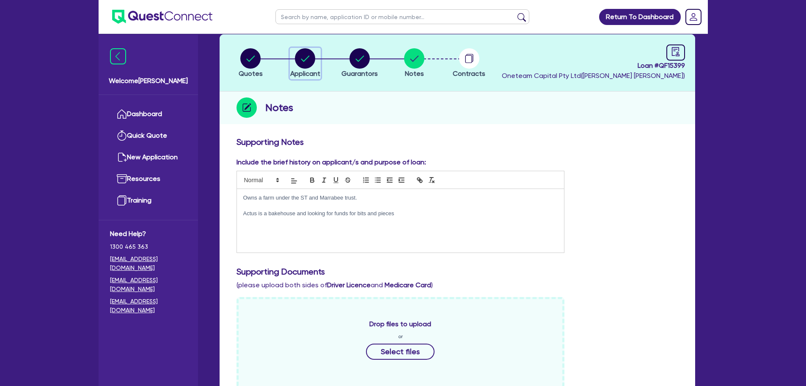
click at [296, 58] on circle "button" at bounding box center [305, 58] width 20 height 20
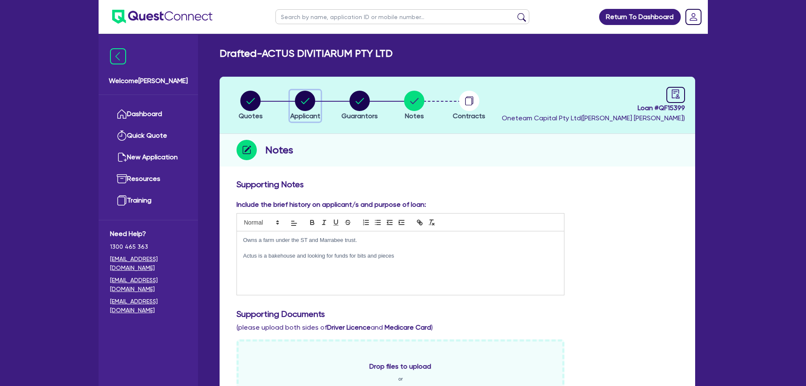
select select "COMPANY"
select select "ACCOMODATION_FOOD"
select select "RESTAURANTS"
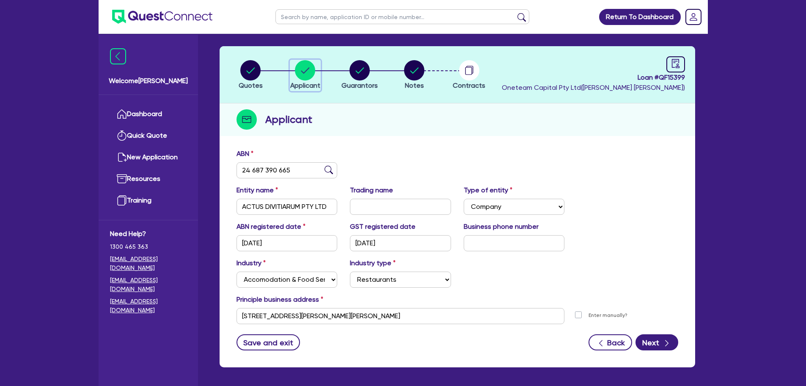
scroll to position [64, 0]
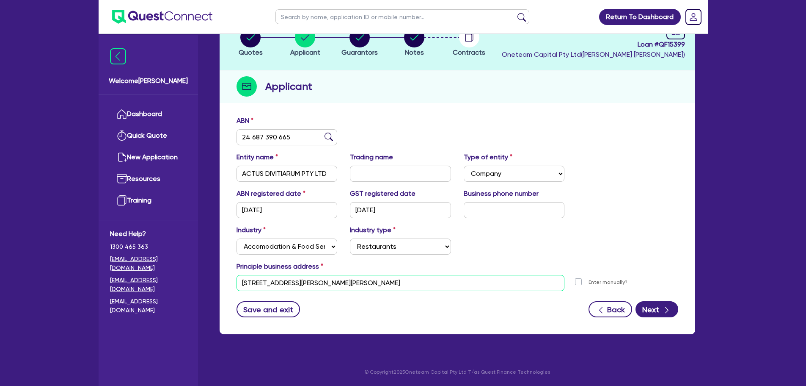
drag, startPoint x: 351, startPoint y: 284, endPoint x: 183, endPoint y: 301, distance: 169.0
click at [183, 301] on div "Welcome Rob Dashboard Quick Quote New Application Ref Company Ref Salesperson R…" at bounding box center [404, 160] width 610 height 449
click at [398, 127] on div "ABN 24 687 390 665" at bounding box center [457, 134] width 455 height 36
click at [368, 64] on header "Quotes Applicant Guarantors Notes Contracts Loan # QF15399 Oneteam Capital Pty …" at bounding box center [458, 41] width 476 height 57
click at [365, 50] on span "Guarantors" at bounding box center [360, 52] width 36 height 8
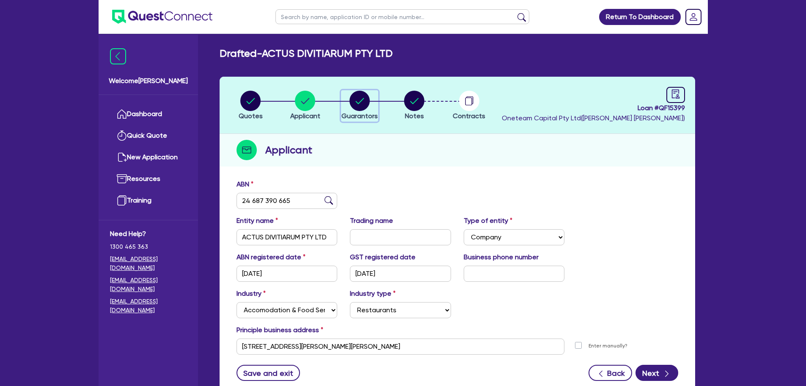
select select "MR"
select select "WA"
select select "SINGLE"
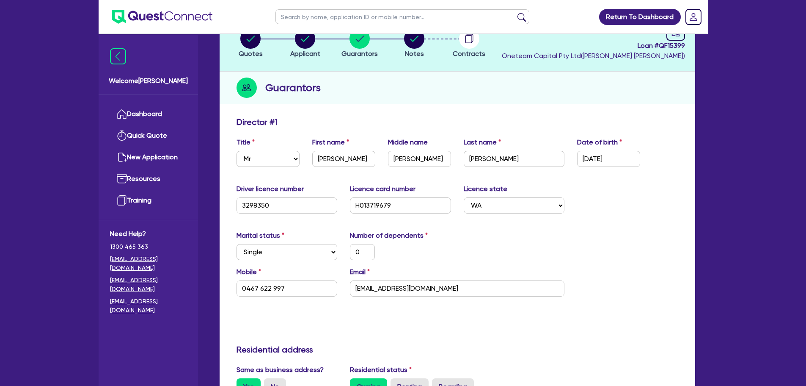
scroll to position [127, 0]
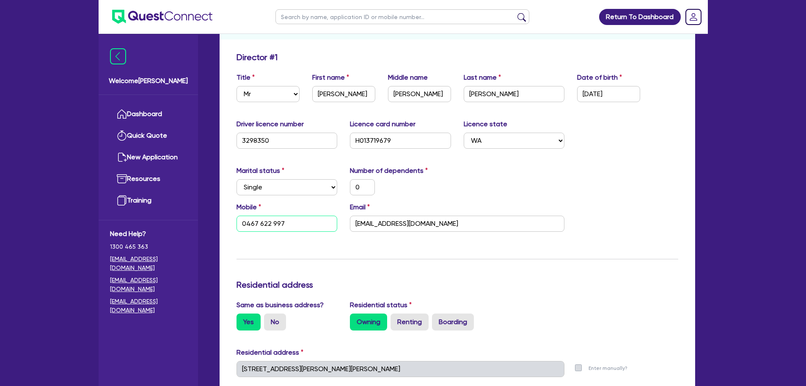
drag, startPoint x: 292, startPoint y: 217, endPoint x: 288, endPoint y: 219, distance: 4.6
click at [290, 217] on input "0467 622 997" at bounding box center [287, 223] width 101 height 16
drag, startPoint x: 290, startPoint y: 221, endPoint x: 231, endPoint y: 220, distance: 58.4
click at [231, 220] on div "Mobile 0467 622 997" at bounding box center [287, 217] width 114 height 30
drag, startPoint x: 459, startPoint y: 224, endPoint x: 319, endPoint y: 218, distance: 140.6
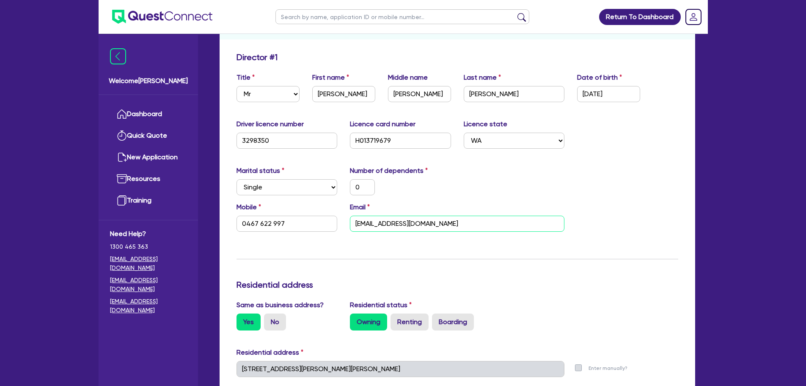
click at [319, 218] on div "Mobile 0467 622 997 Email stuart.graham519@gmail.com" at bounding box center [457, 220] width 455 height 36
click at [478, 257] on div "Update residential status for Director #1 Boarding is only acceptable when the …" at bounding box center [458, 365] width 442 height 626
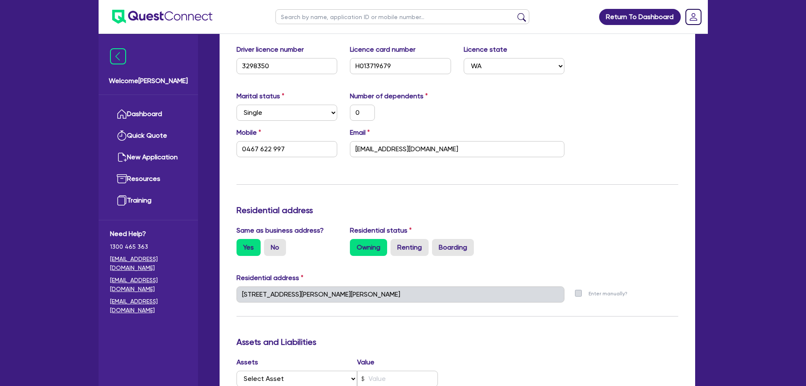
scroll to position [296, 0]
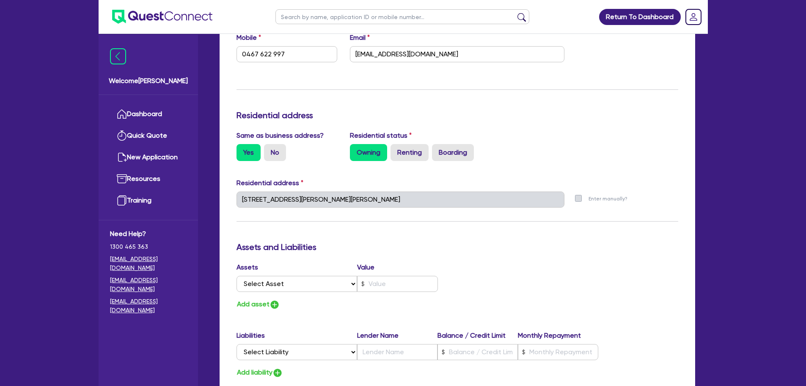
click at [214, 195] on div "Quotes Applicant Guarantors Notes Contracts Loan # QF15399 Oneteam Capital Pty …" at bounding box center [457, 215] width 489 height 870
click at [455, 210] on div "1677 Lake Carmody Rd Hyden WA 6359" at bounding box center [400, 202] width 341 height 23
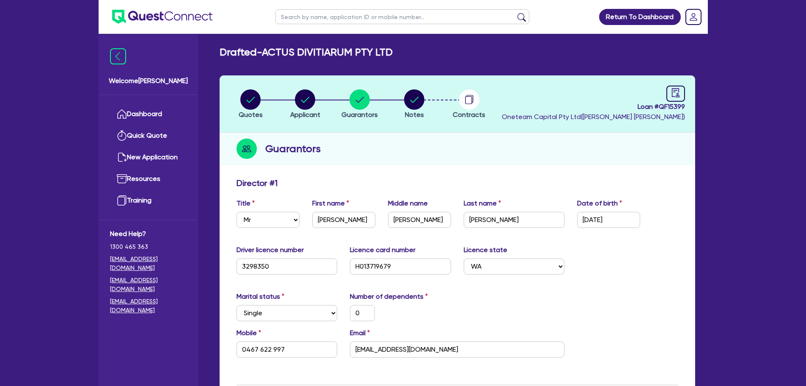
scroll to position [0, 0]
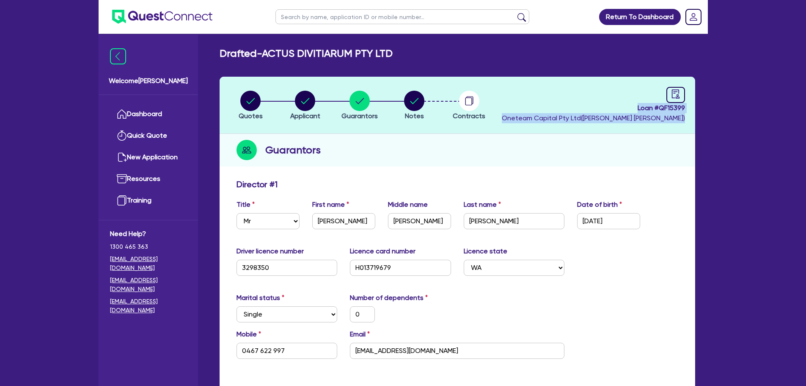
drag, startPoint x: 631, startPoint y: 109, endPoint x: 691, endPoint y: 116, distance: 60.9
click at [691, 116] on header "Quotes Applicant Guarantors Notes Contracts Loan # QF15399 Oneteam Capital Pty …" at bounding box center [458, 105] width 476 height 57
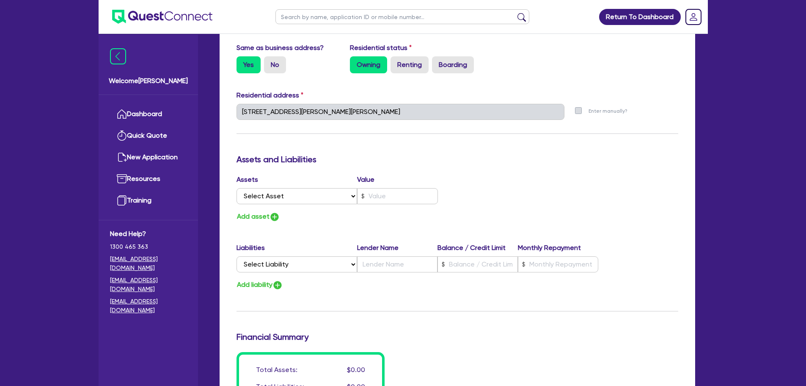
scroll to position [423, 0]
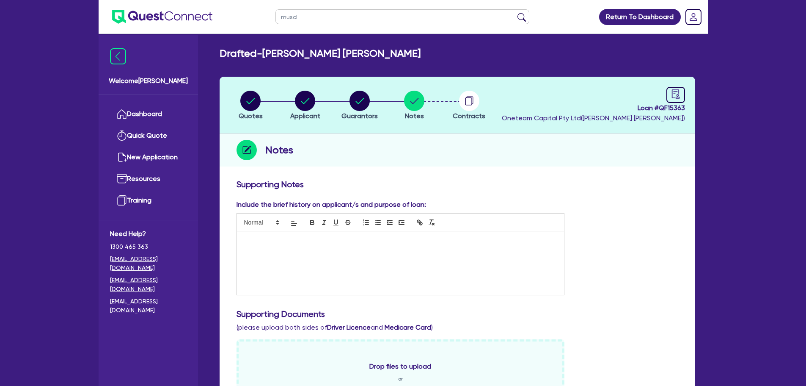
type input "muscle"
click button "submit" at bounding box center [522, 19] width 14 height 12
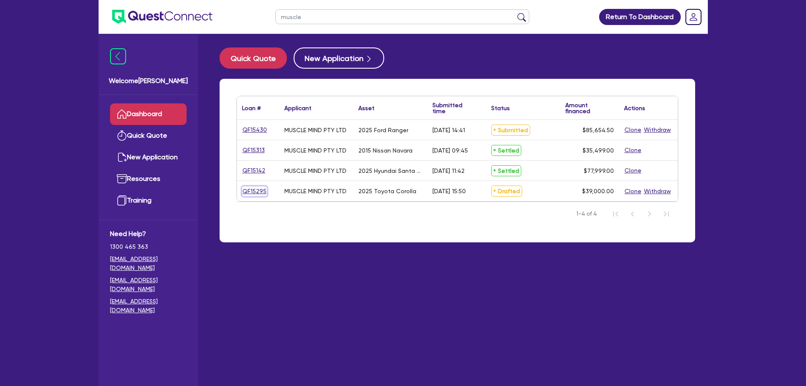
click at [261, 190] on link "QF15295" at bounding box center [254, 191] width 25 height 10
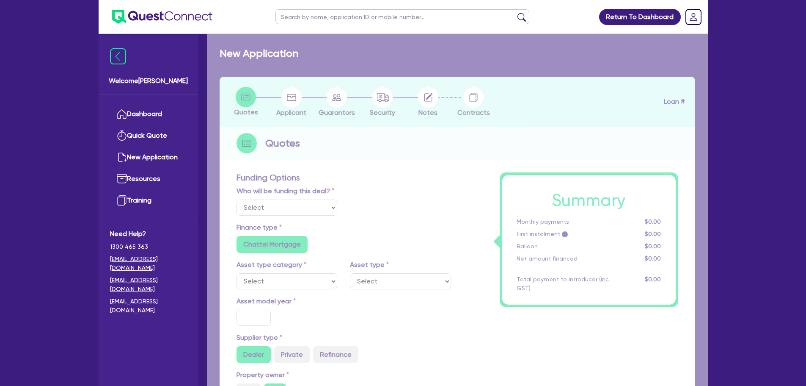
select select "Other"
select select "CARS_AND_LIGHT_TRUCKS"
type input "2025"
radio input "true"
type input "39,000"
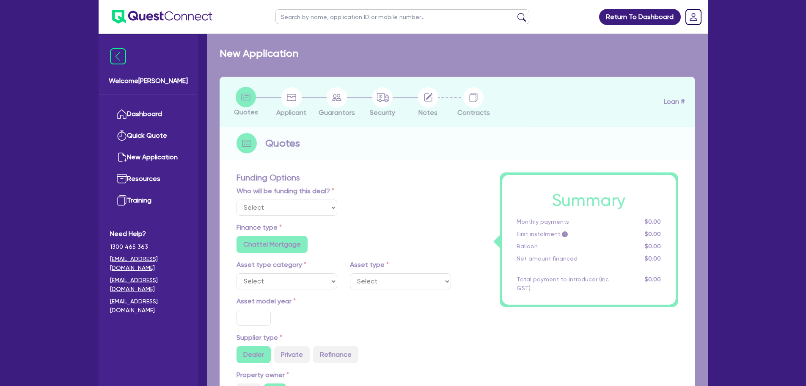
type input "6"
type input "2,340"
type input "9.5"
radio input "false"
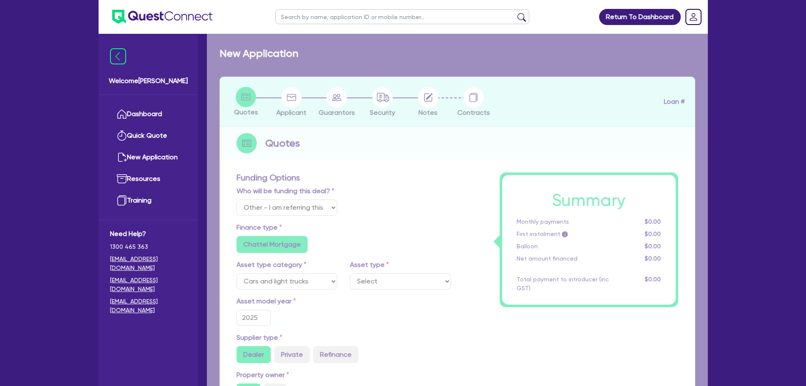
select select "VANS_AND_UTES"
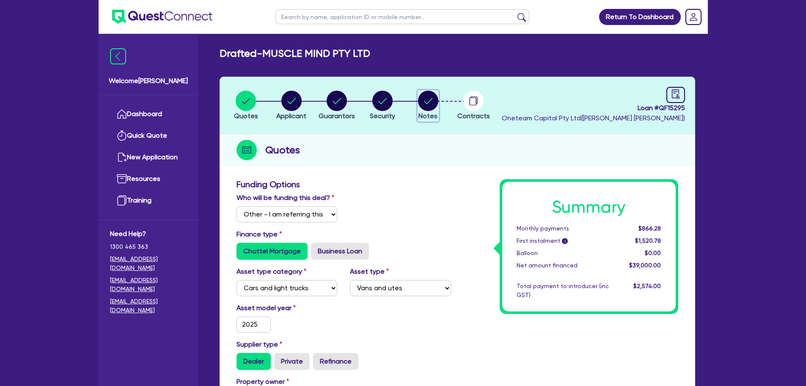
click at [425, 97] on circle "button" at bounding box center [428, 101] width 20 height 20
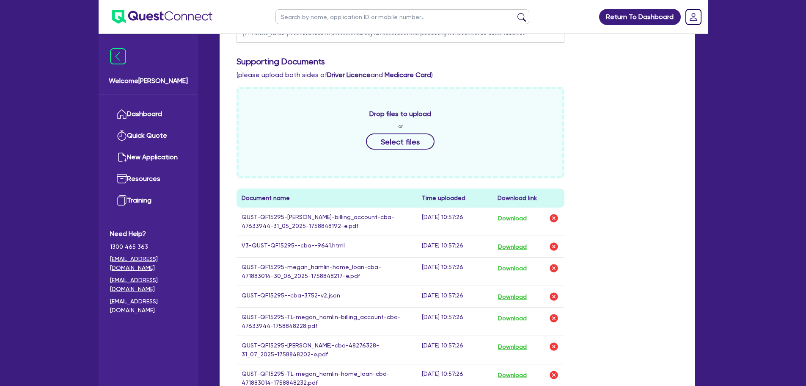
scroll to position [296, 0]
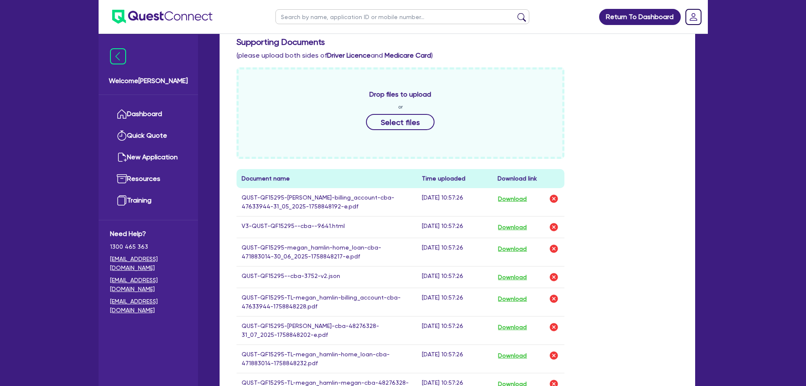
drag, startPoint x: 483, startPoint y: 133, endPoint x: 637, endPoint y: 97, distance: 157.5
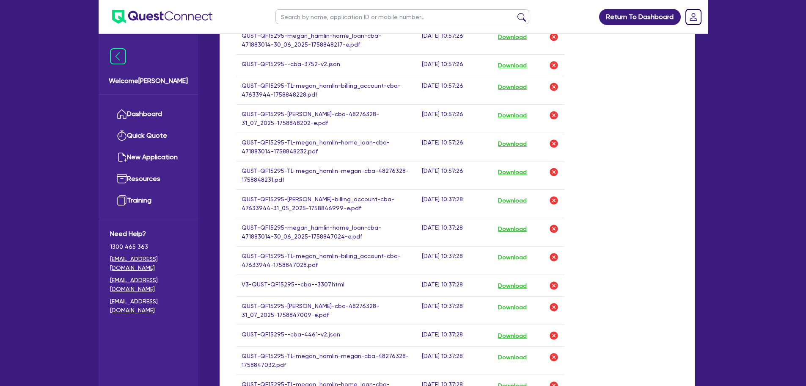
scroll to position [635, 0]
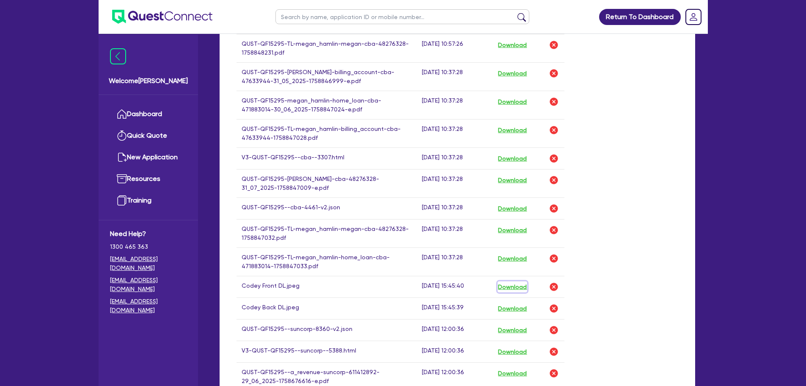
click at [511, 286] on button "Download" at bounding box center [513, 286] width 30 height 11
click at [516, 309] on button "Download" at bounding box center [513, 308] width 30 height 11
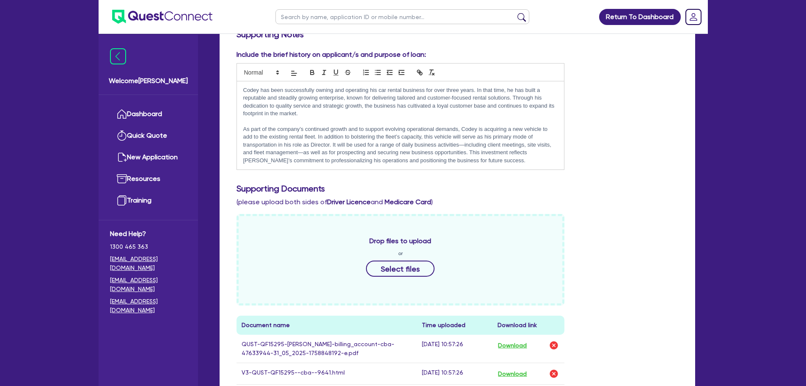
scroll to position [0, 0]
